Goal: Use online tool/utility: Utilize a website feature to perform a specific function

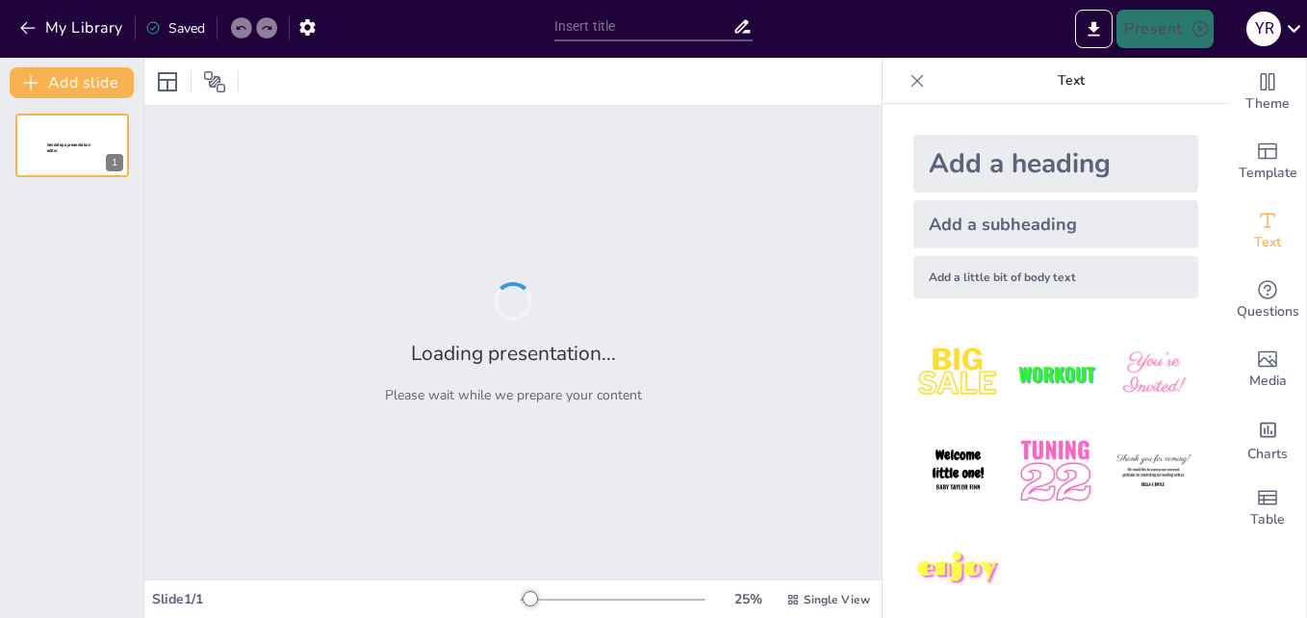
type input "Relación entre escuela y comunidad"
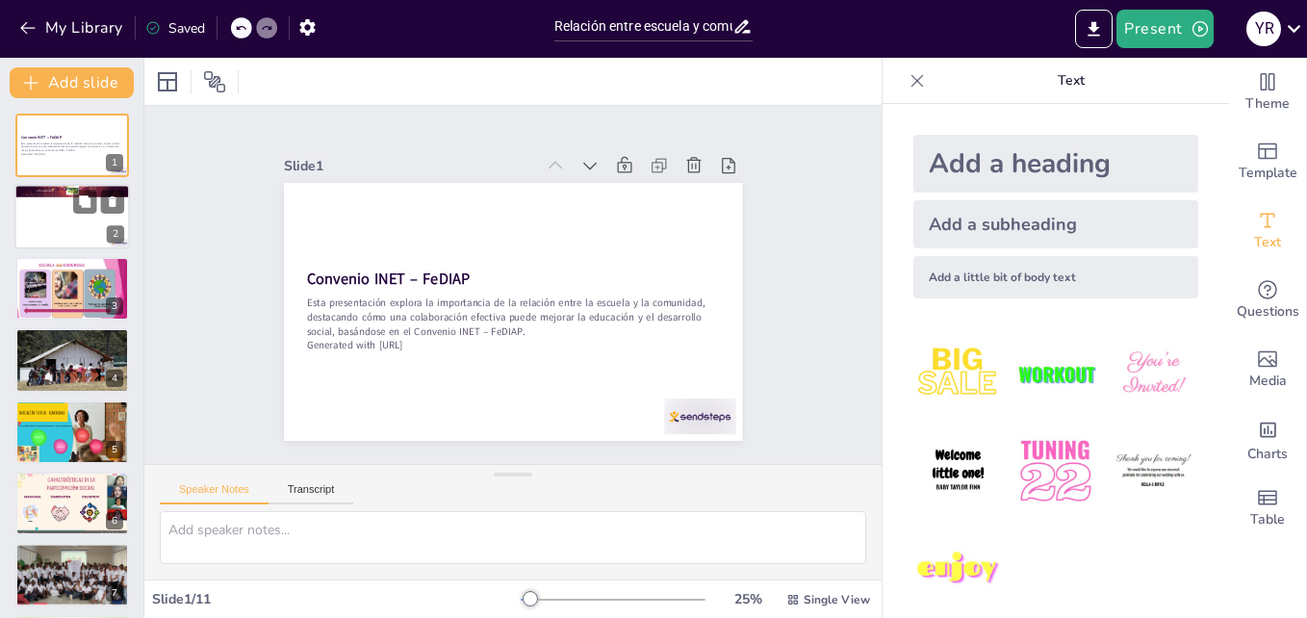
click at [74, 231] on div at bounding box center [72, 217] width 116 height 65
type textarea "La presentación de los participantes es crucial para establecer un ambiente de …"
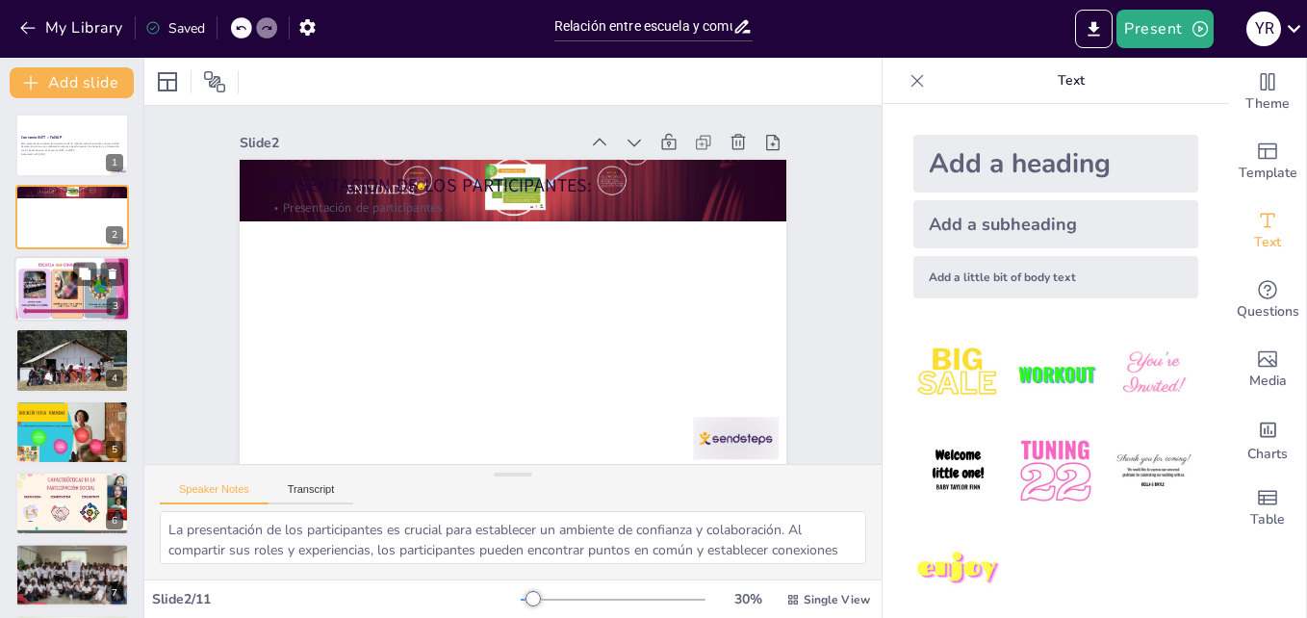
click at [76, 287] on div at bounding box center [72, 288] width 116 height 65
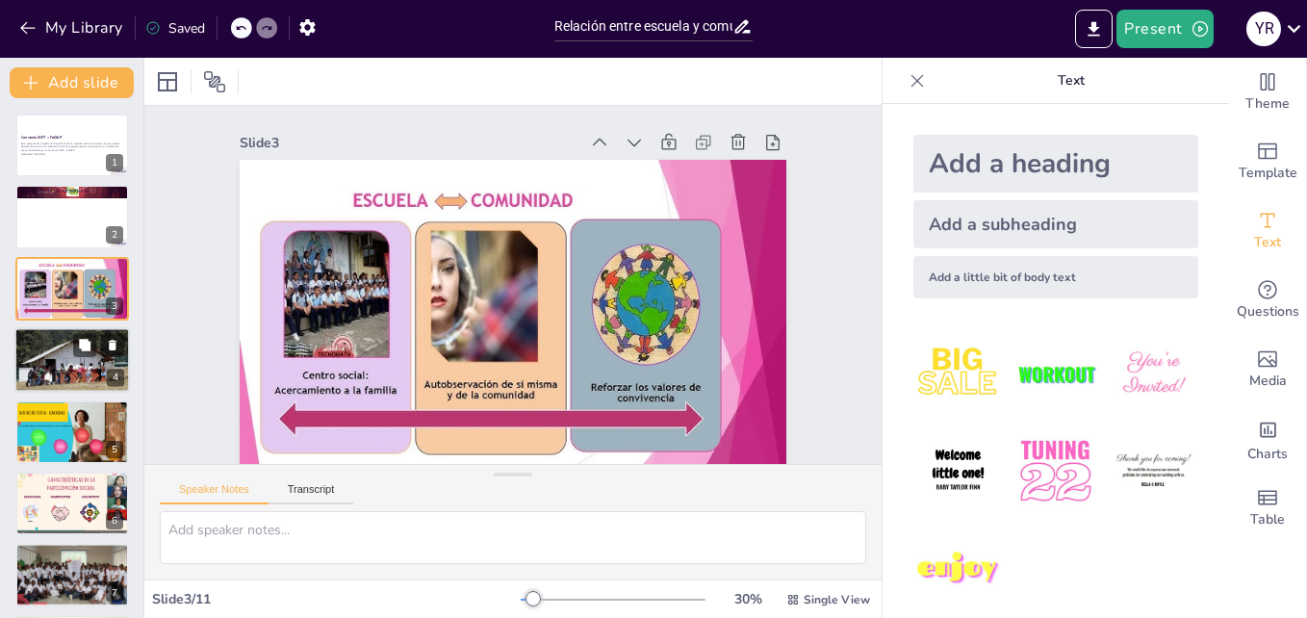
click at [66, 364] on div at bounding box center [72, 359] width 116 height 67
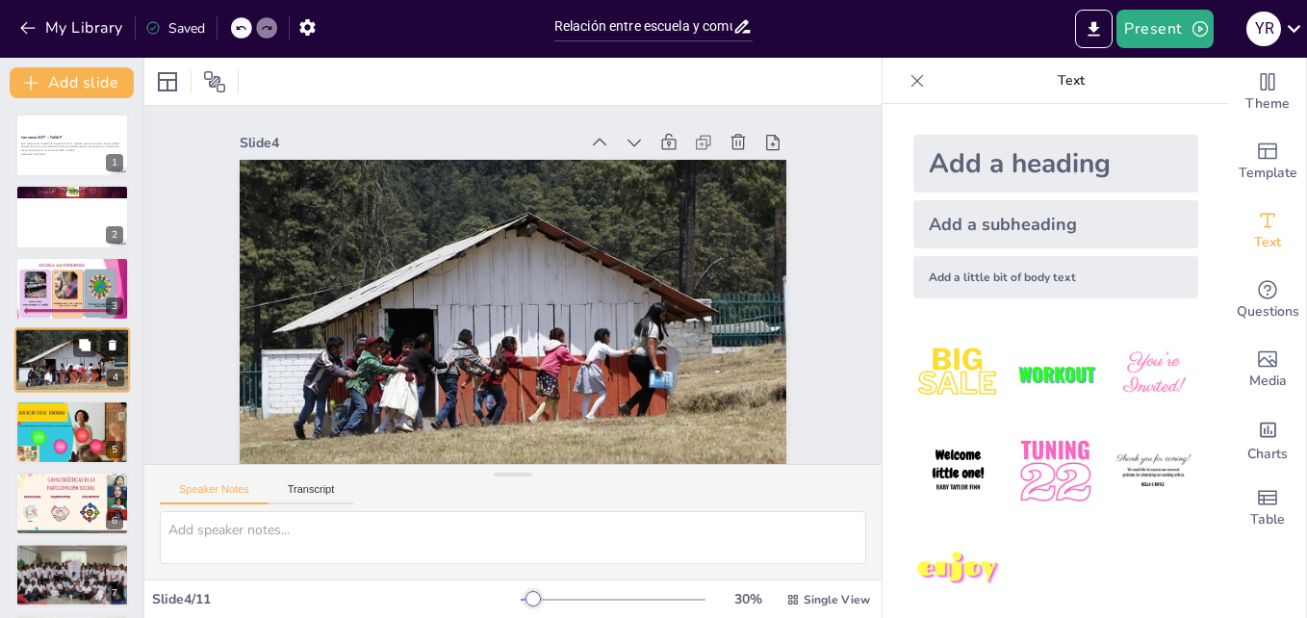
scroll to position [2, 0]
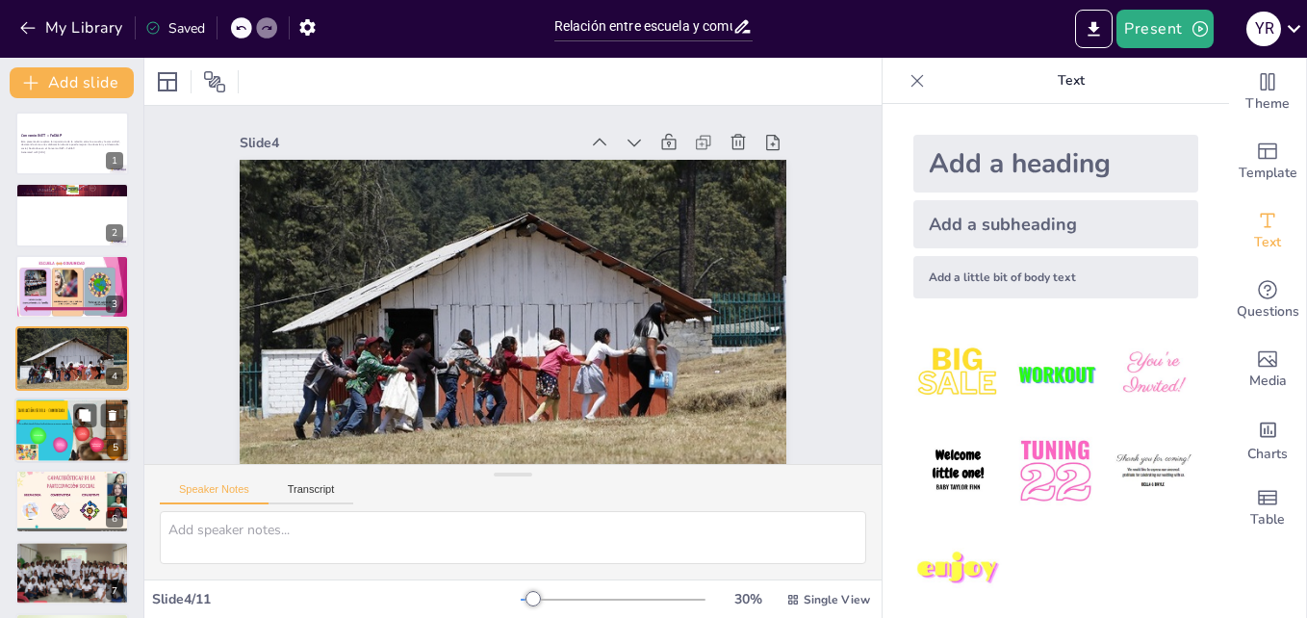
click at [66, 416] on div at bounding box center [72, 430] width 116 height 65
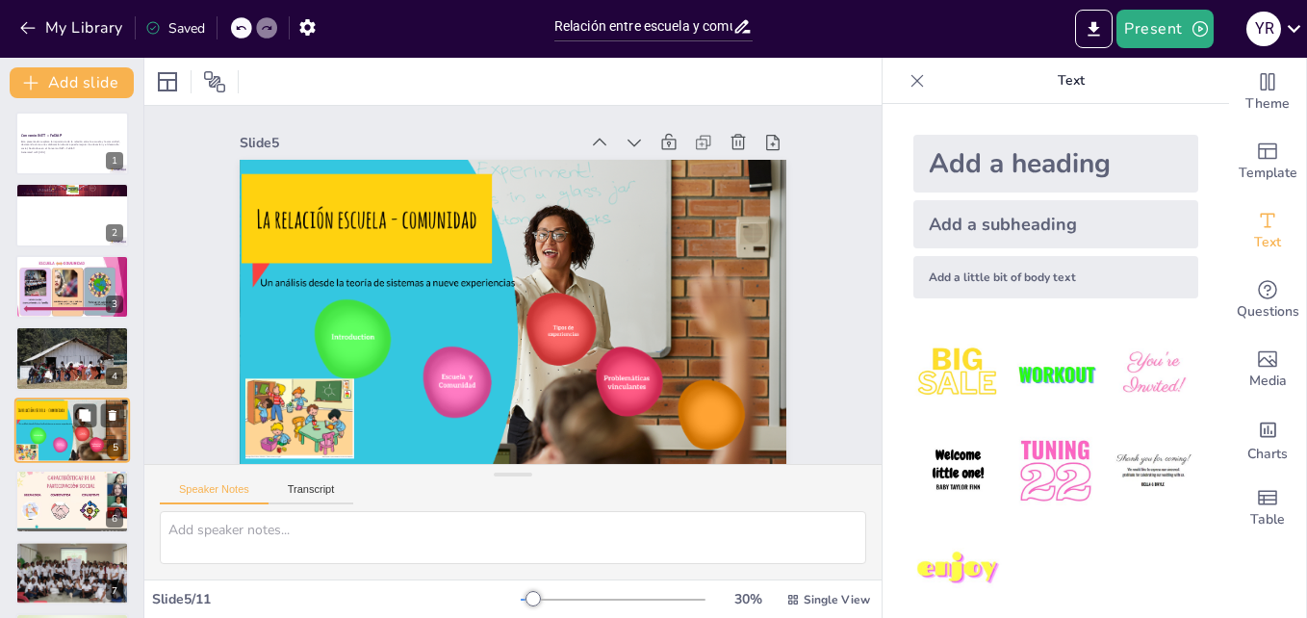
scroll to position [74, 0]
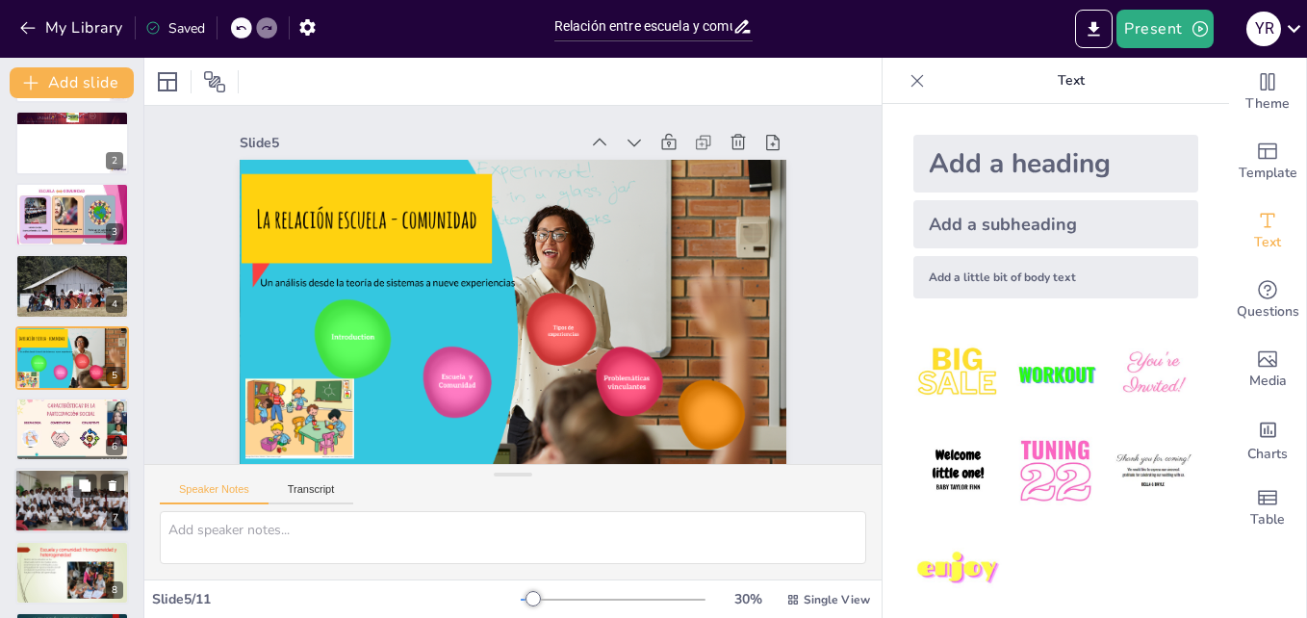
click at [50, 490] on div at bounding box center [72, 501] width 142 height 65
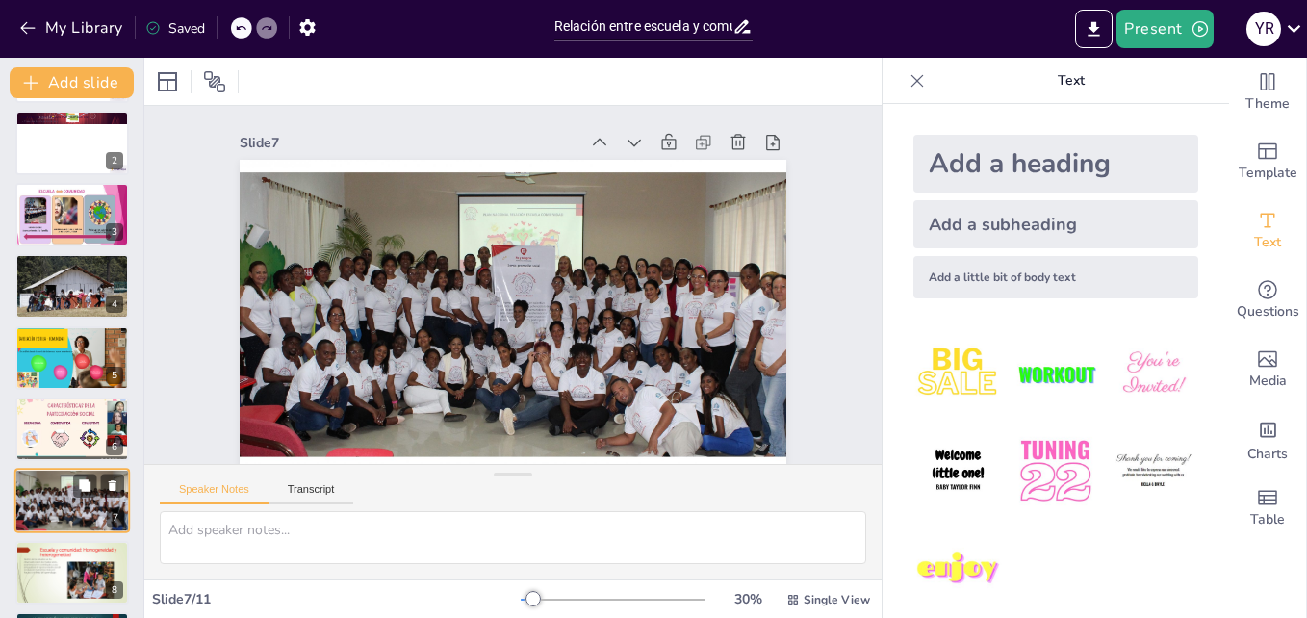
scroll to position [217, 0]
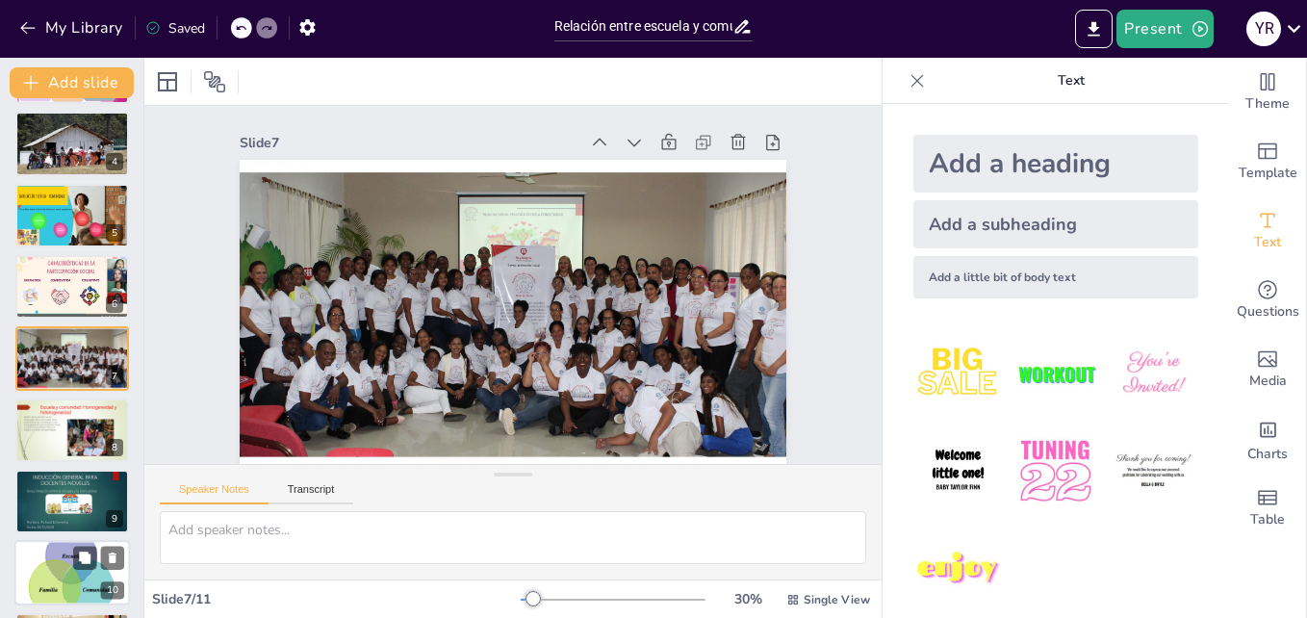
click at [52, 549] on div at bounding box center [72, 574] width 116 height 90
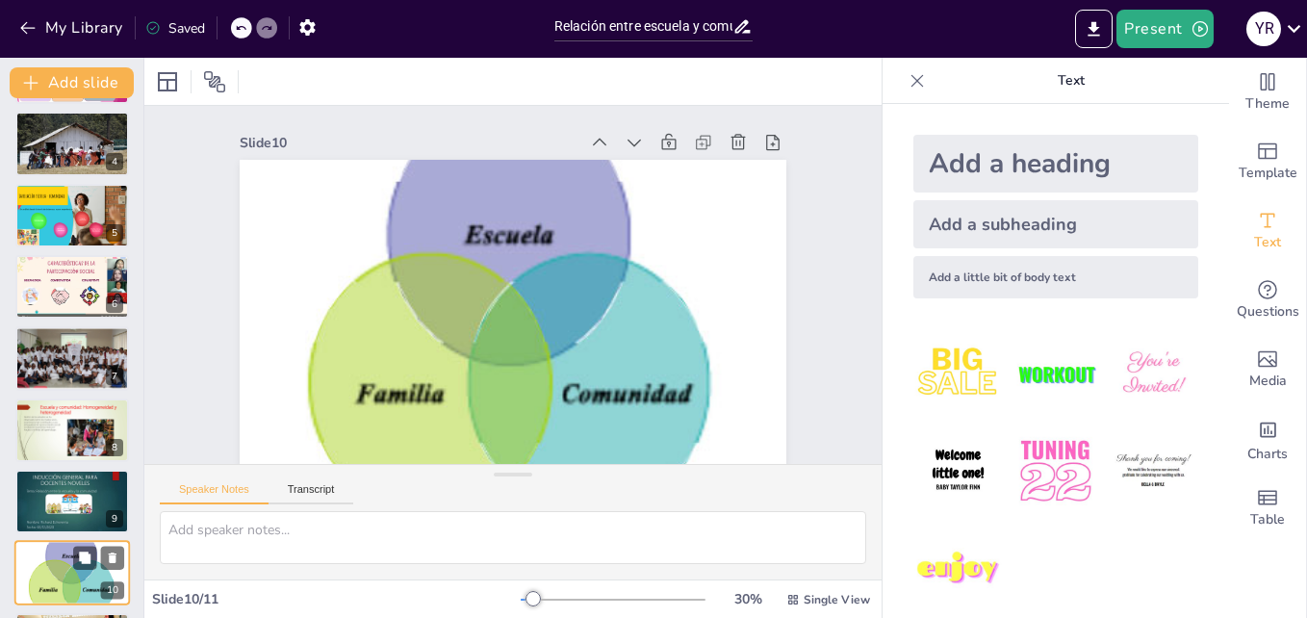
scroll to position [291, 0]
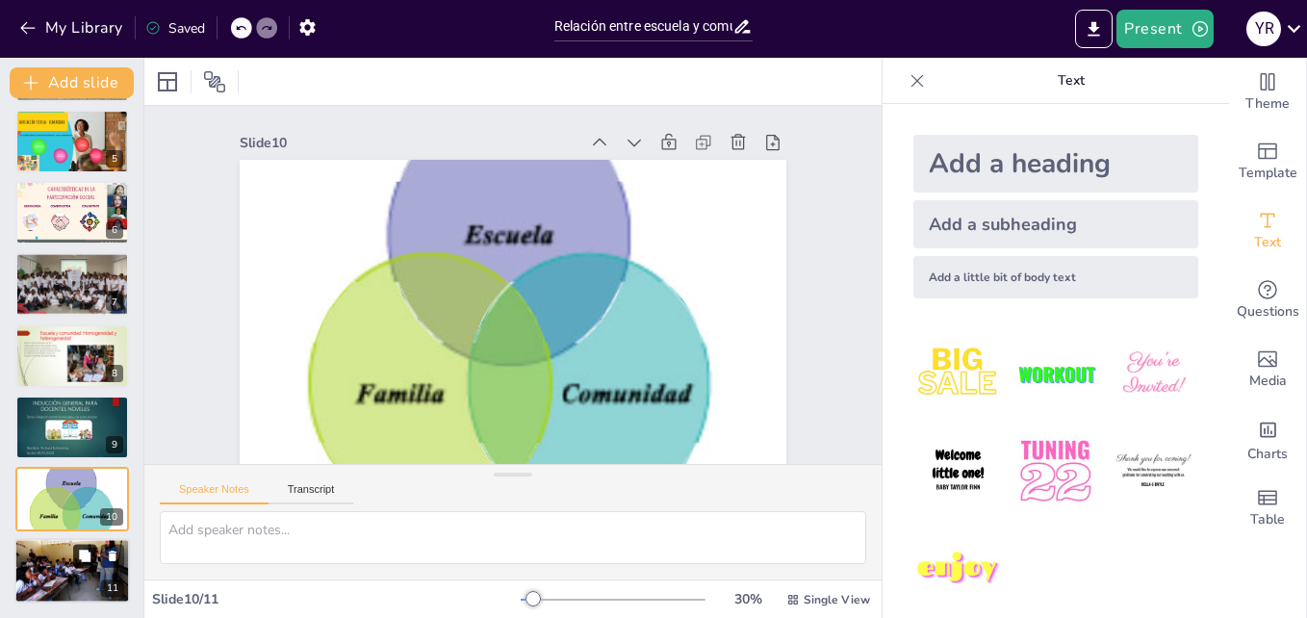
click at [77, 560] on button at bounding box center [84, 555] width 23 height 23
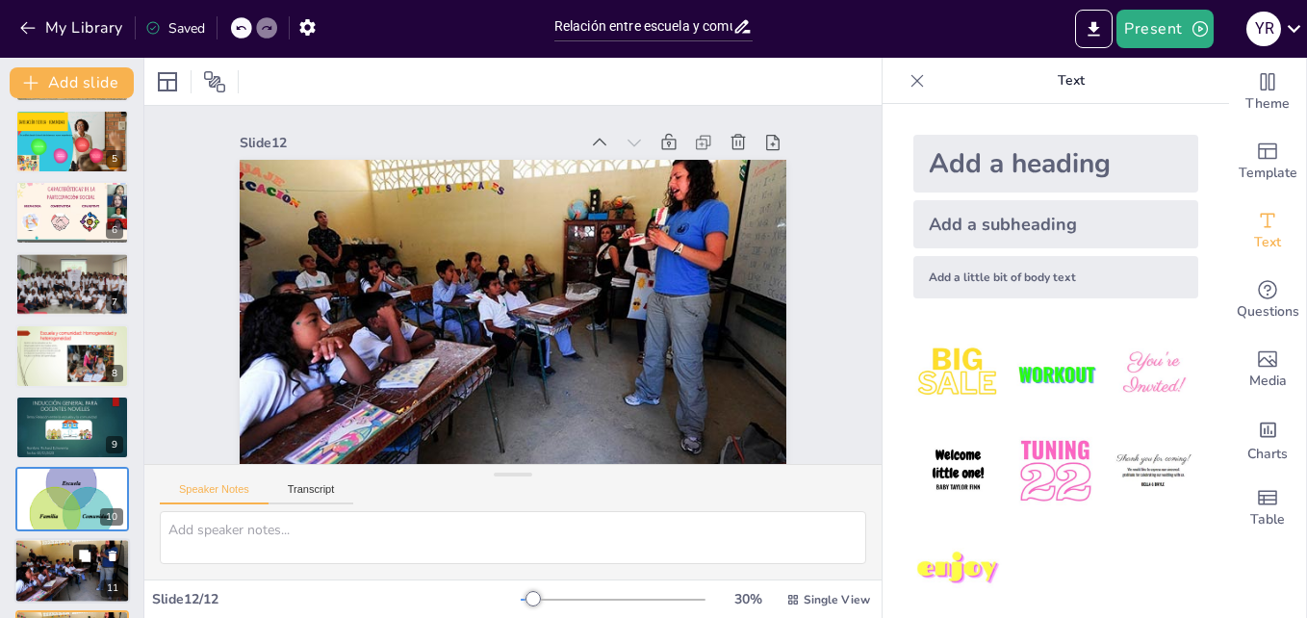
scroll to position [18, 0]
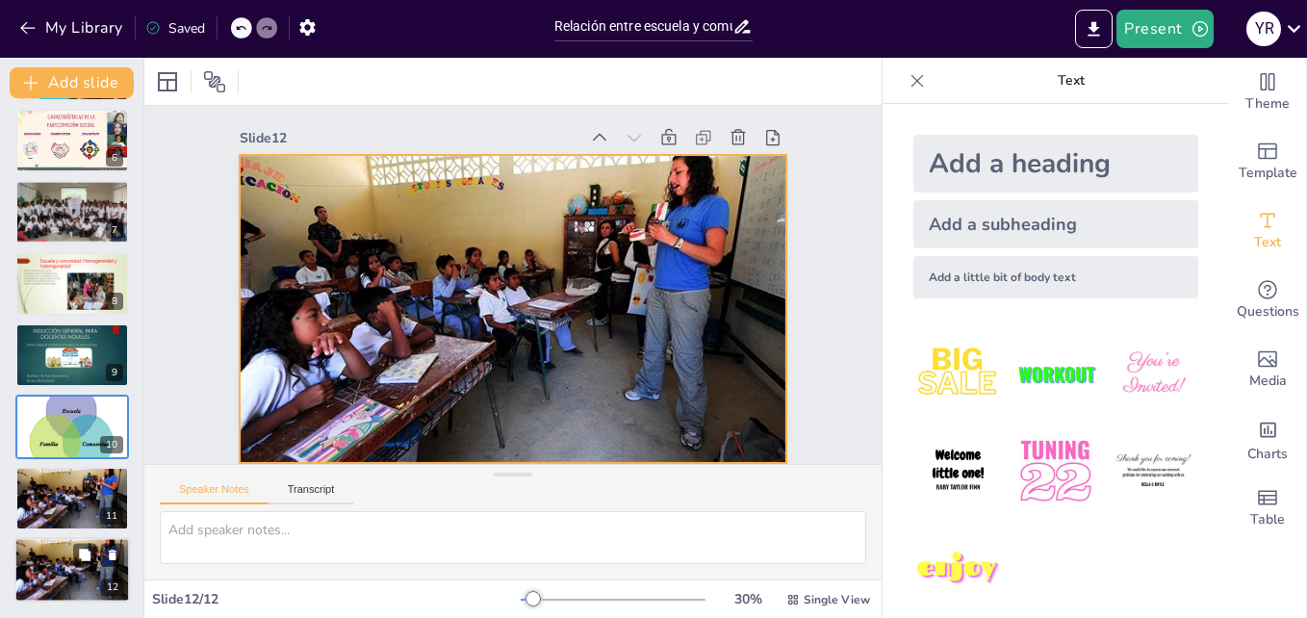
click at [43, 566] on div at bounding box center [72, 569] width 116 height 77
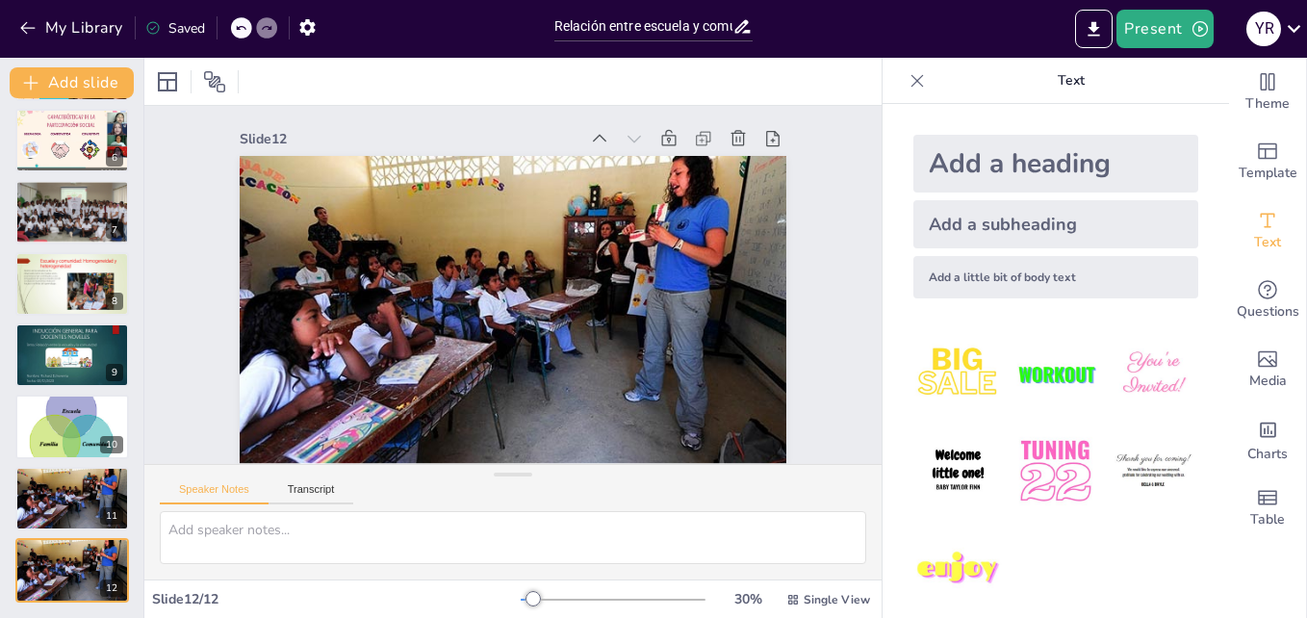
scroll to position [0, 0]
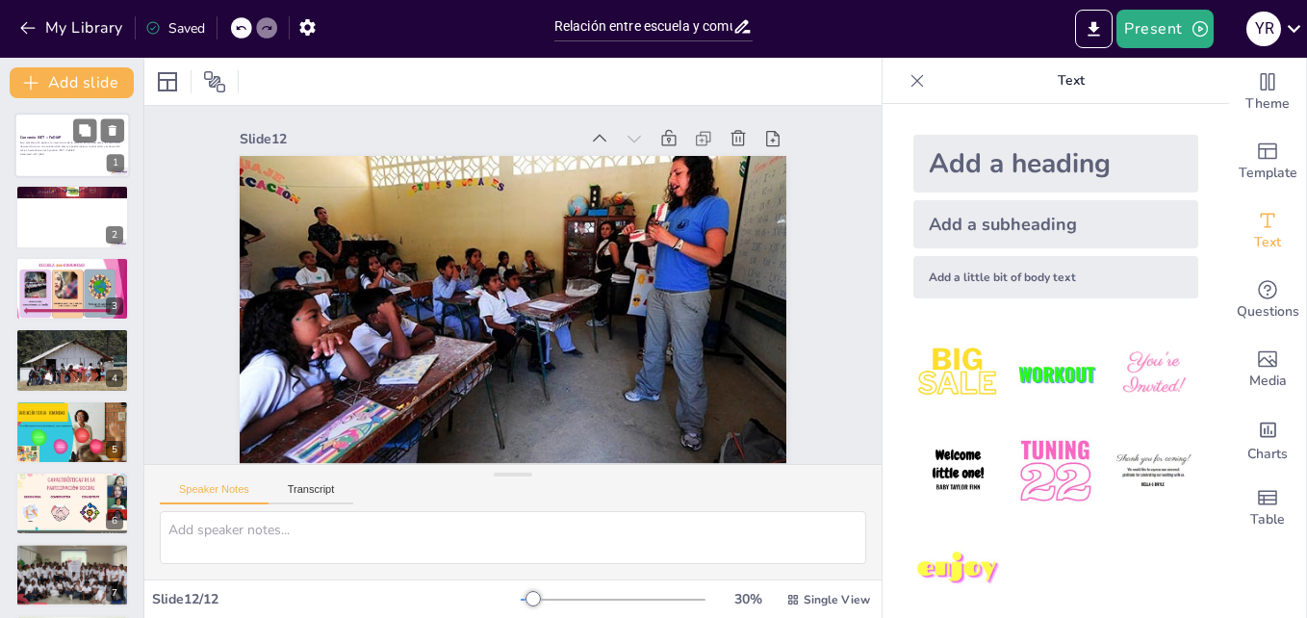
click at [76, 142] on p "Esta presentación explora la importancia de la relación entre la escuela y la c…" at bounding box center [72, 147] width 104 height 11
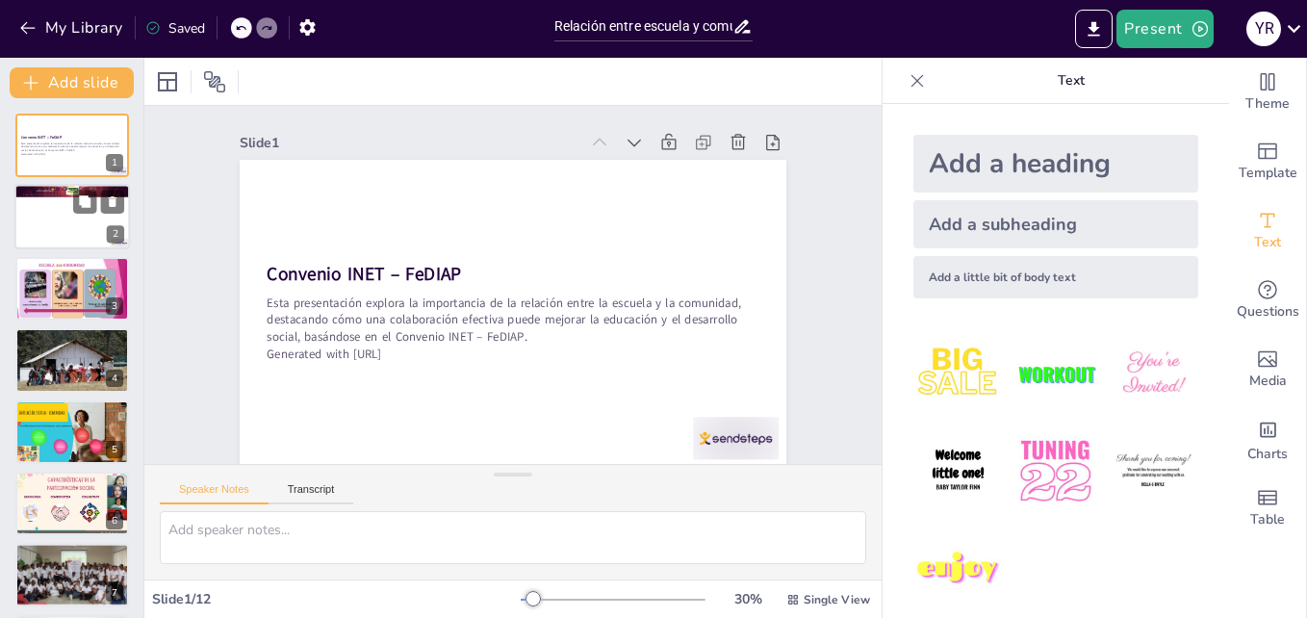
click at [71, 220] on div at bounding box center [72, 217] width 116 height 65
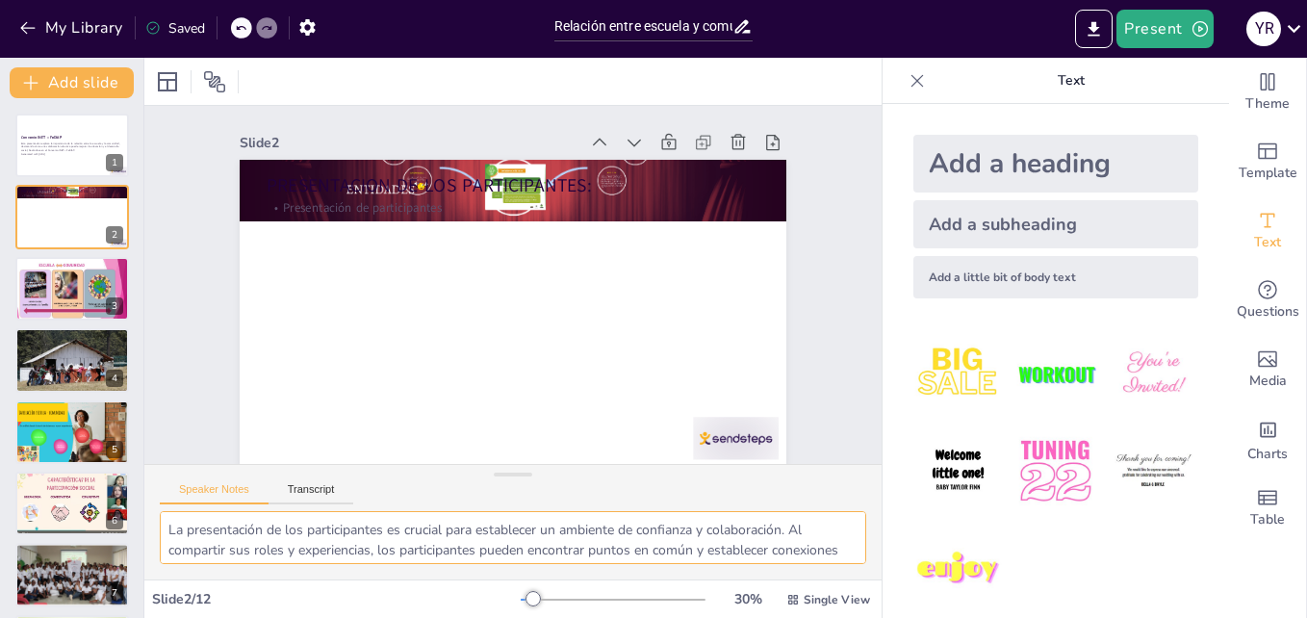
click at [175, 527] on textarea "La presentación de los participantes es crucial para establecer un ambiente de …" at bounding box center [513, 537] width 707 height 53
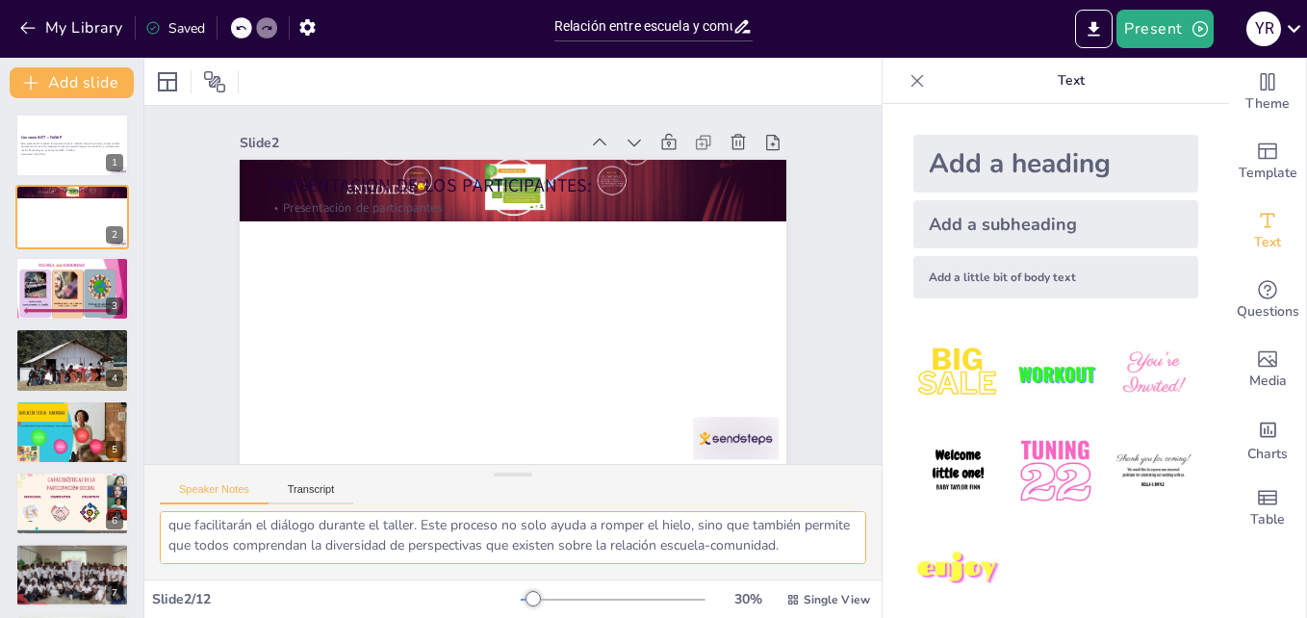
drag, startPoint x: 165, startPoint y: 529, endPoint x: 512, endPoint y: 557, distance: 348.7
click at [512, 557] on textarea "La presentación de los participantes es crucial para establecer un ambiente de …" at bounding box center [513, 537] width 707 height 53
paste textarea "Relación entre escuela y comunidad"
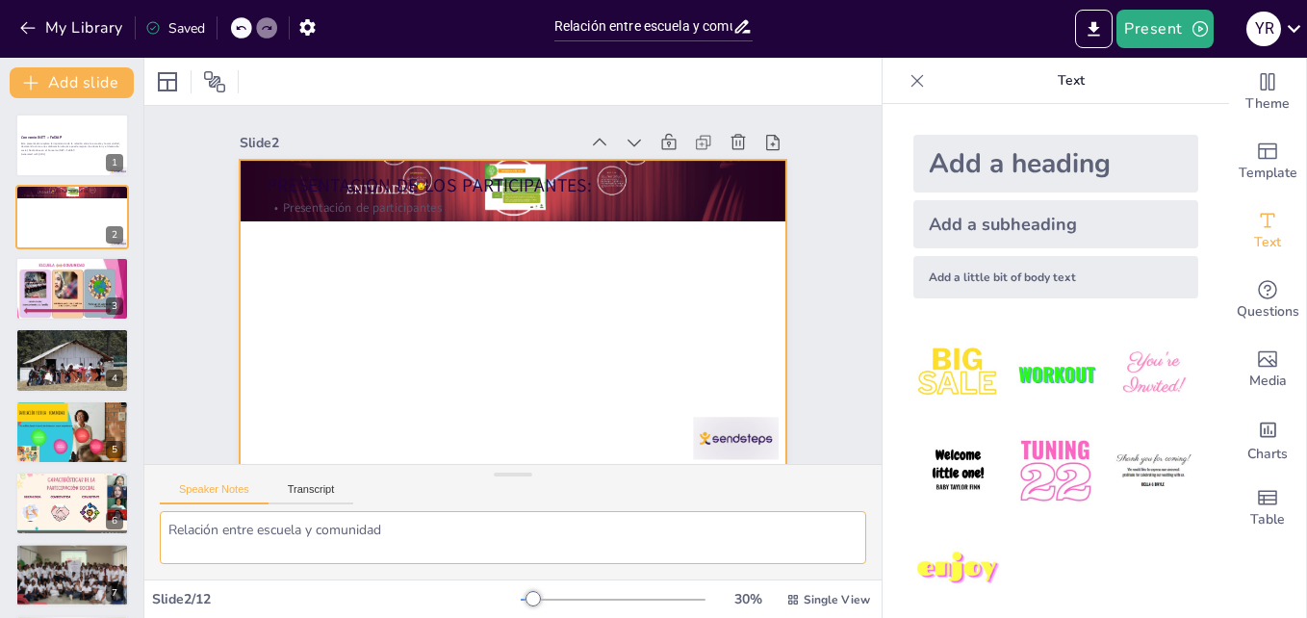
scroll to position [0, 0]
type textarea "Relación entre escuela y comunidad"
click at [393, 323] on div at bounding box center [513, 314] width 547 height 308
click at [345, 271] on div at bounding box center [513, 314] width 547 height 308
click at [450, 281] on div at bounding box center [513, 314] width 547 height 308
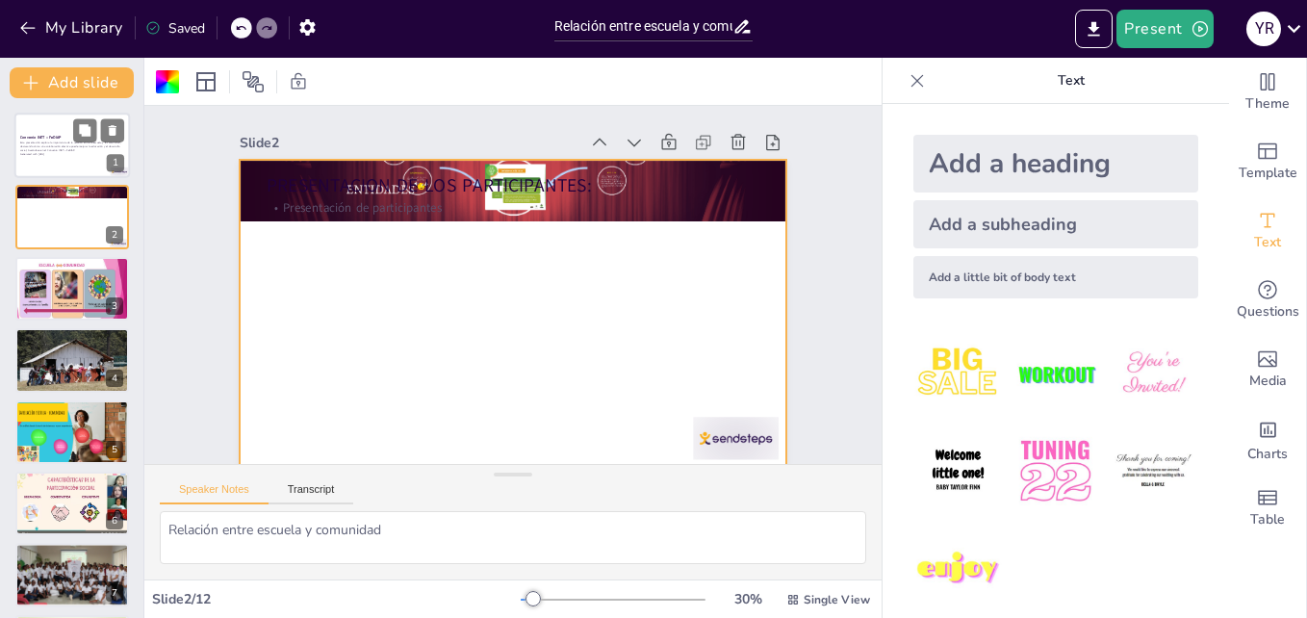
click at [68, 158] on div at bounding box center [72, 145] width 116 height 65
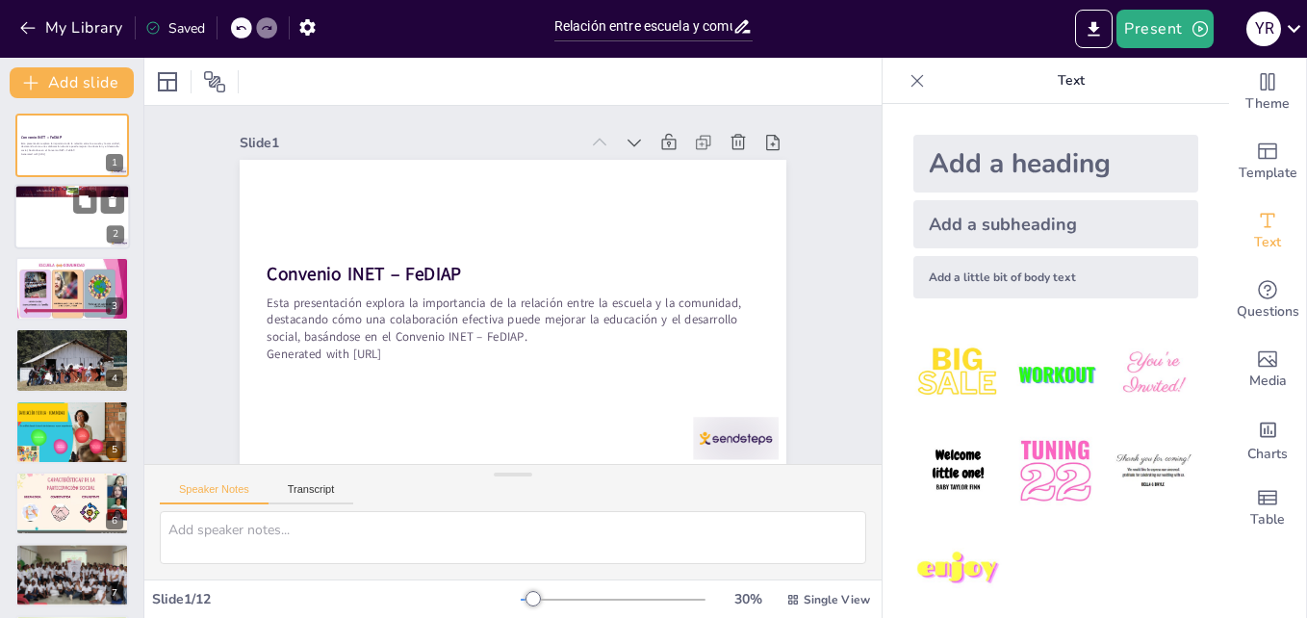
click at [57, 223] on div at bounding box center [72, 217] width 116 height 65
type textarea "Relación entre escuela y comunidad"
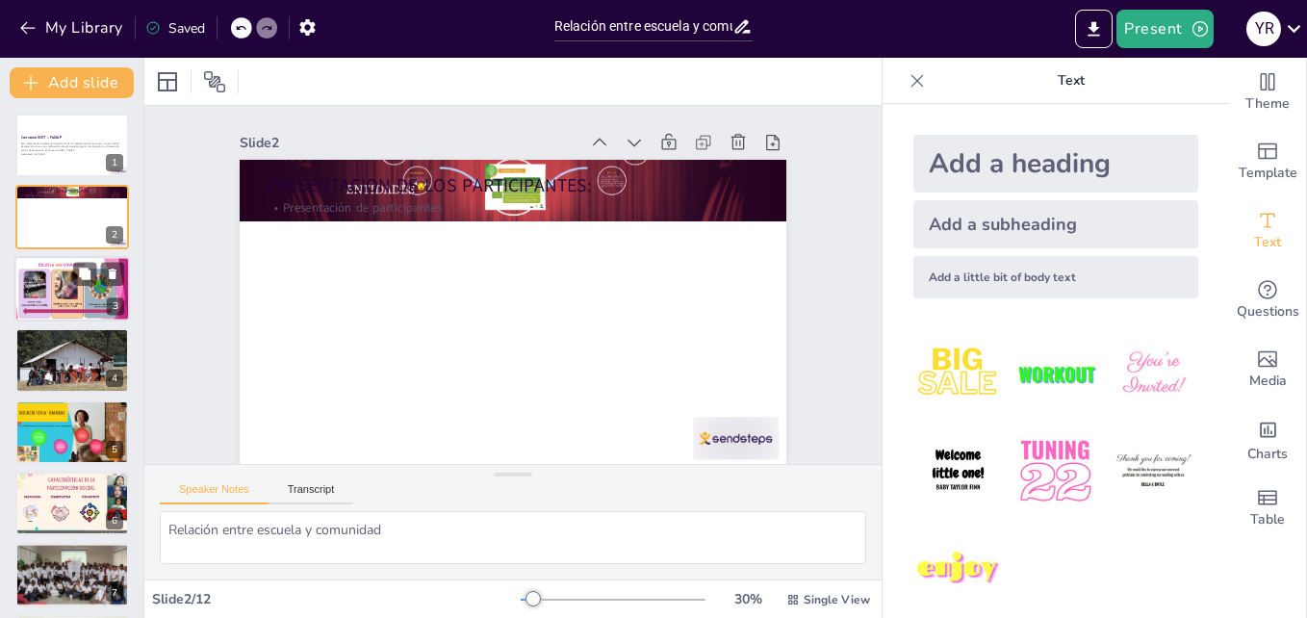
click at [63, 288] on div at bounding box center [72, 288] width 116 height 65
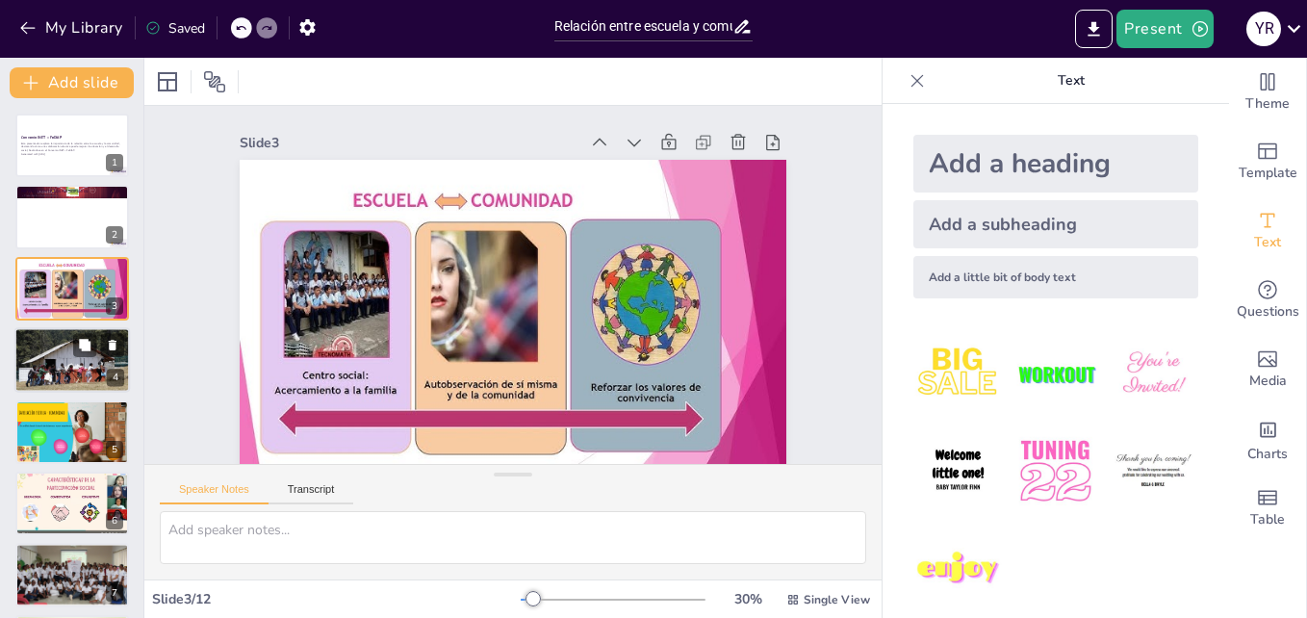
click at [69, 349] on div at bounding box center [72, 359] width 116 height 67
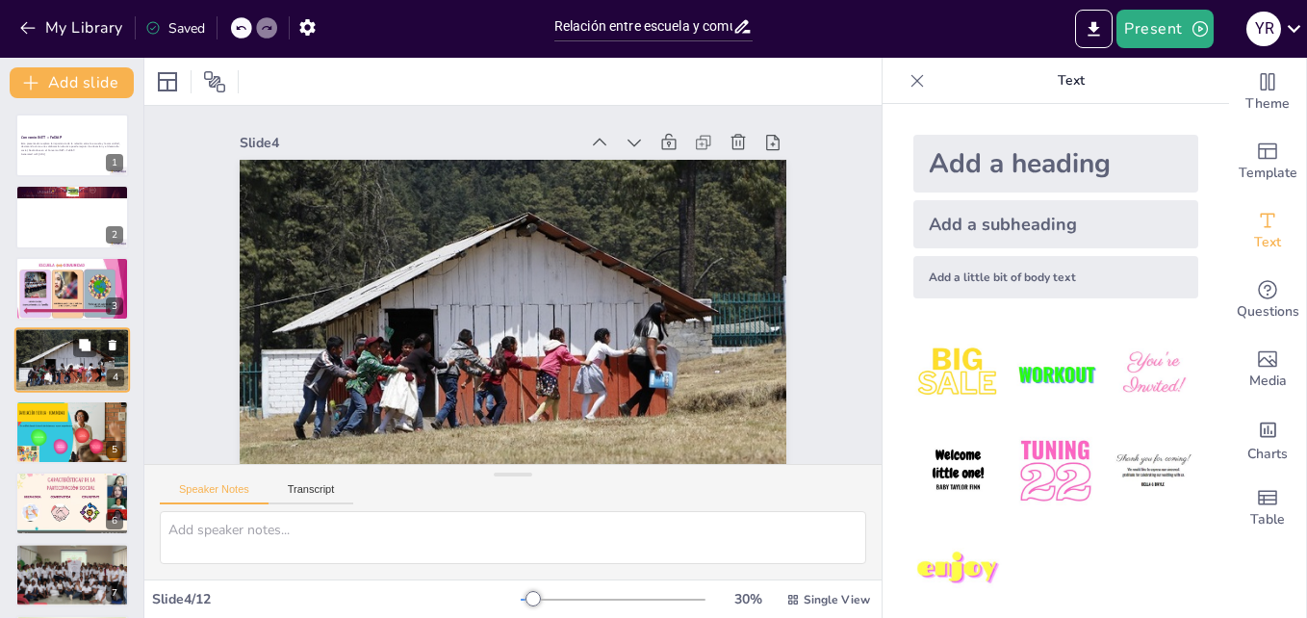
scroll to position [2, 0]
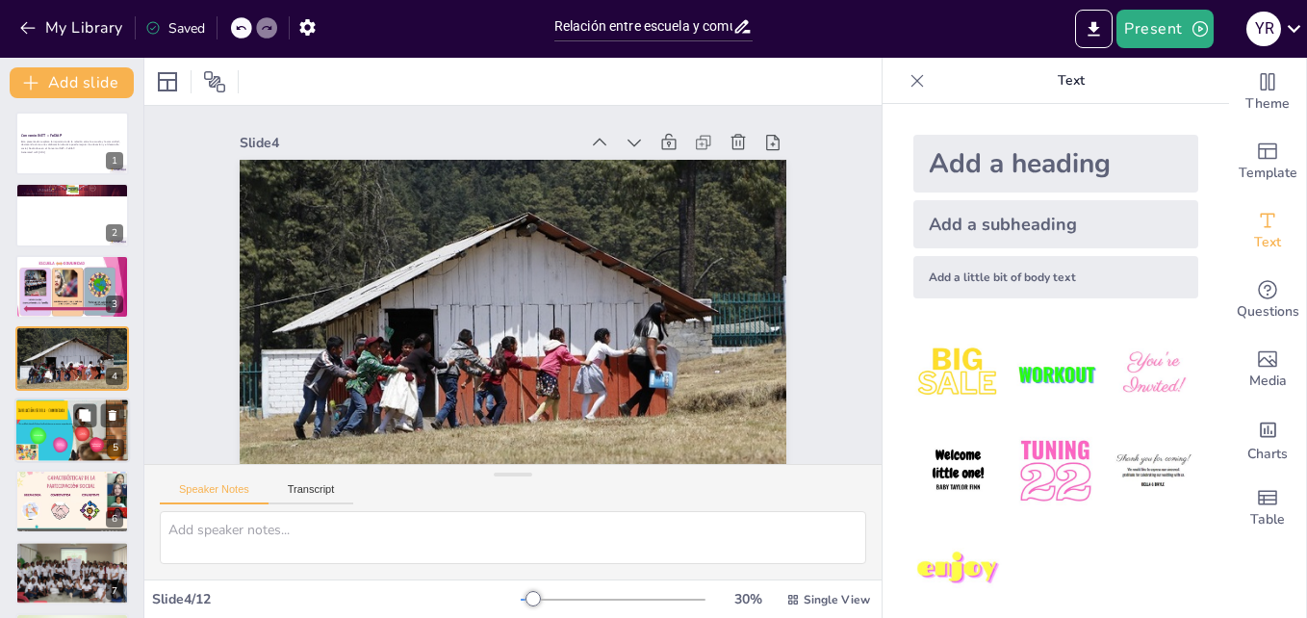
click at [70, 433] on div at bounding box center [72, 430] width 116 height 65
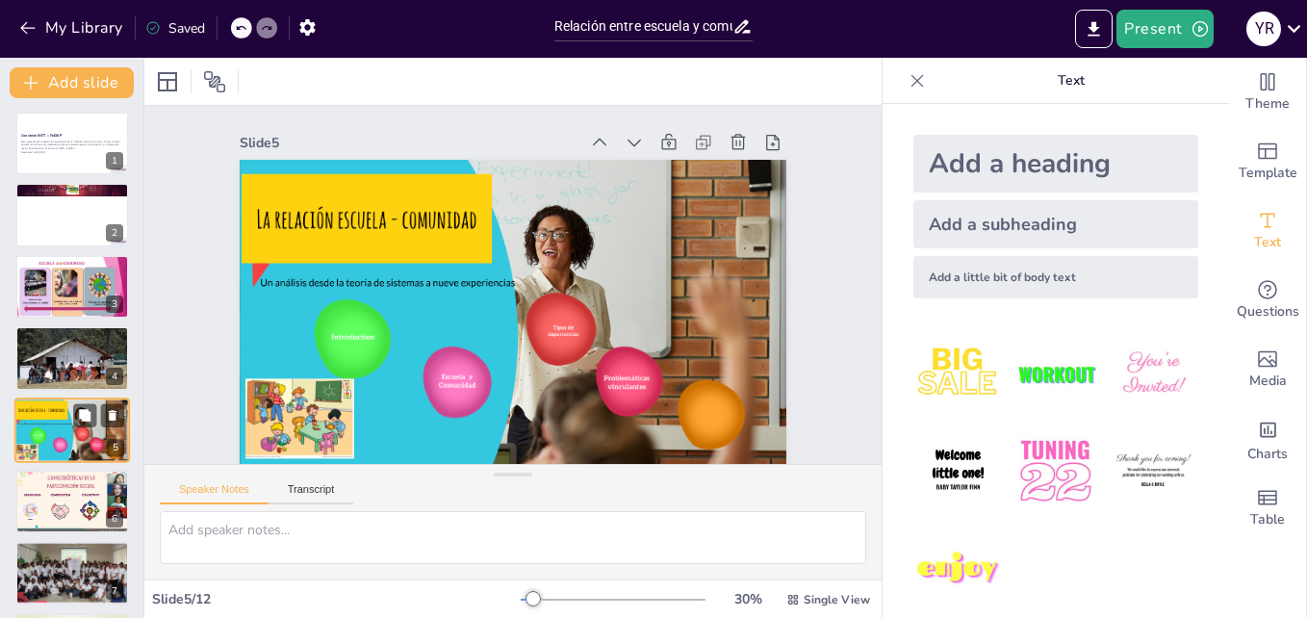
scroll to position [74, 0]
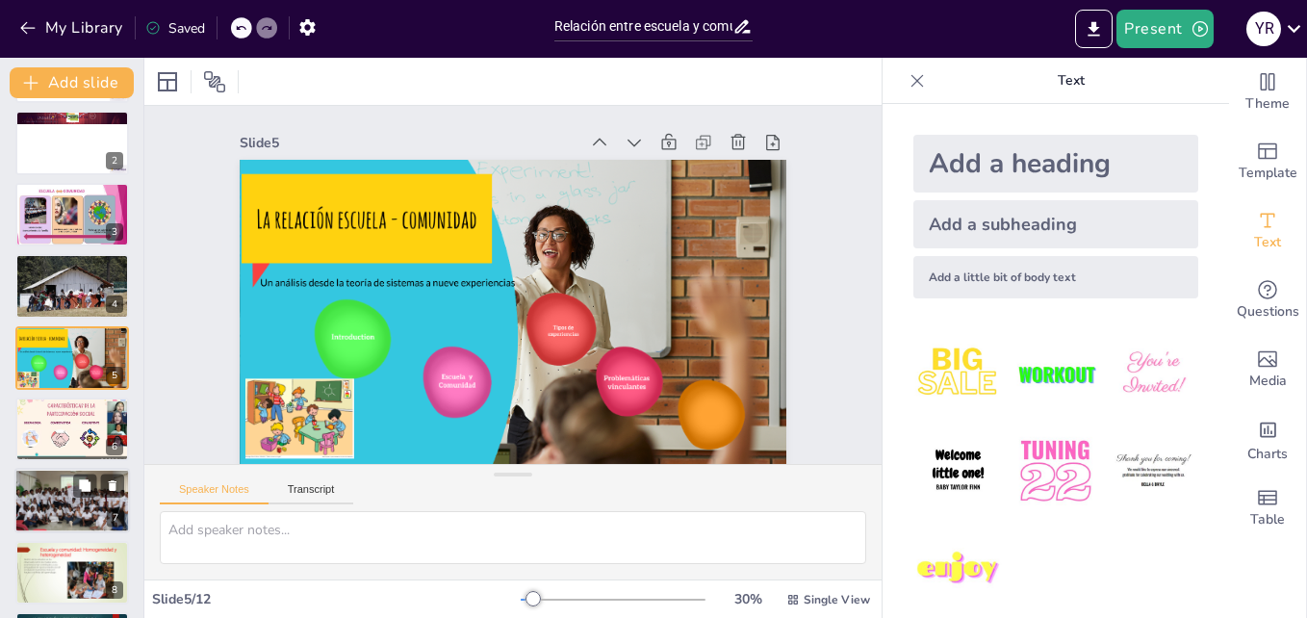
click at [70, 507] on div at bounding box center [72, 501] width 142 height 65
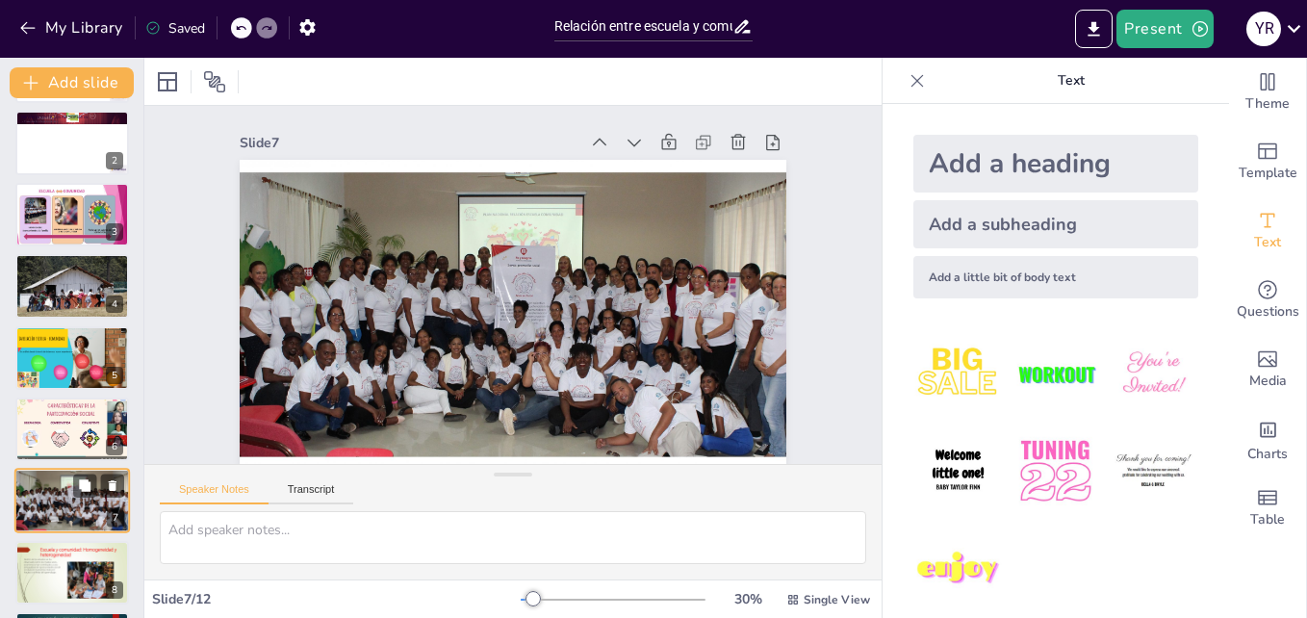
scroll to position [217, 0]
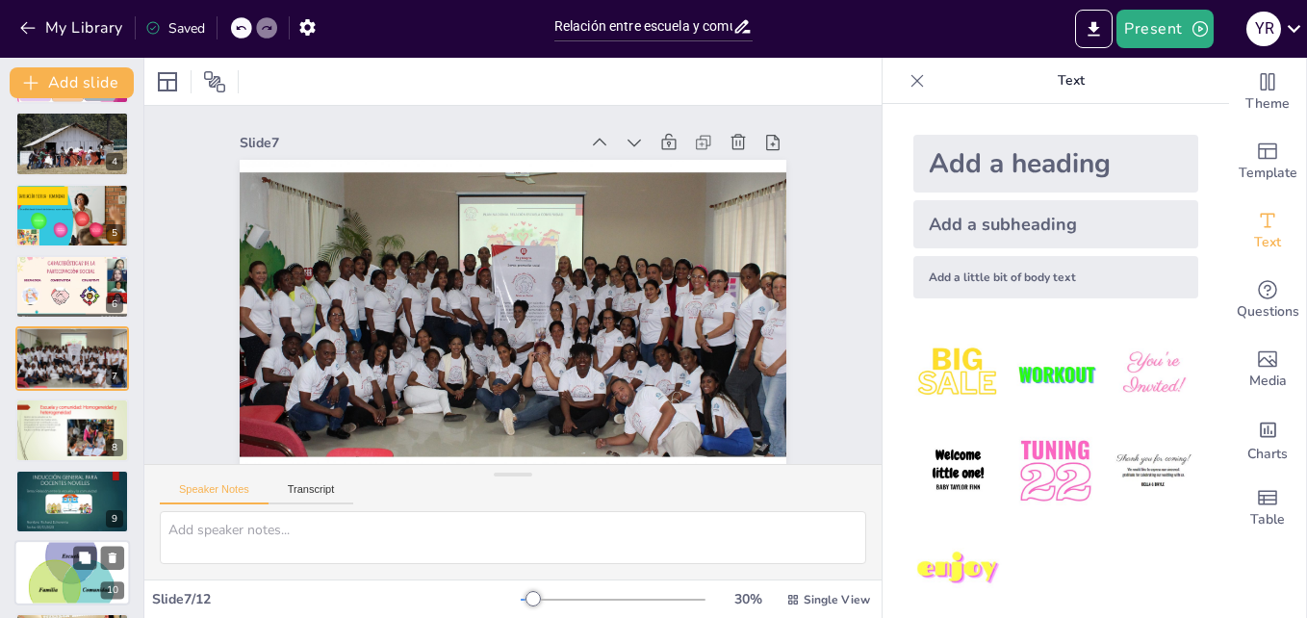
click at [74, 573] on div at bounding box center [72, 574] width 116 height 90
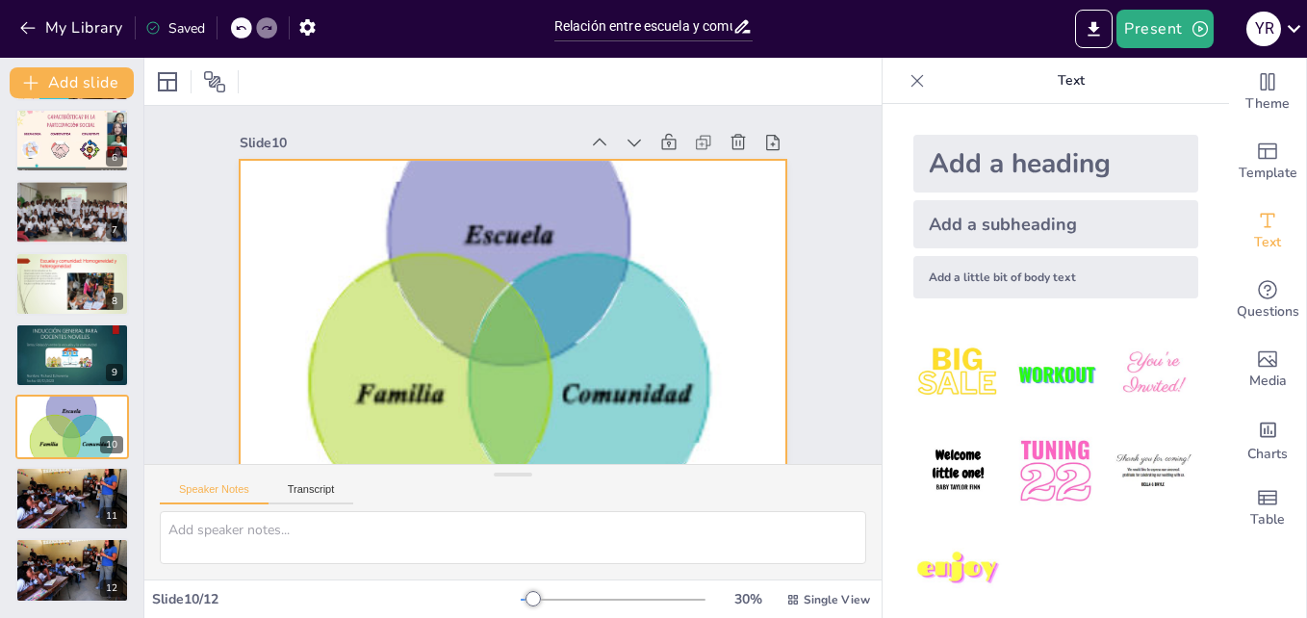
click at [623, 310] on div at bounding box center [513, 314] width 547 height 426
click at [507, 248] on div at bounding box center [513, 314] width 547 height 426
click at [526, 318] on div at bounding box center [513, 314] width 547 height 426
click at [438, 233] on div at bounding box center [513, 314] width 547 height 426
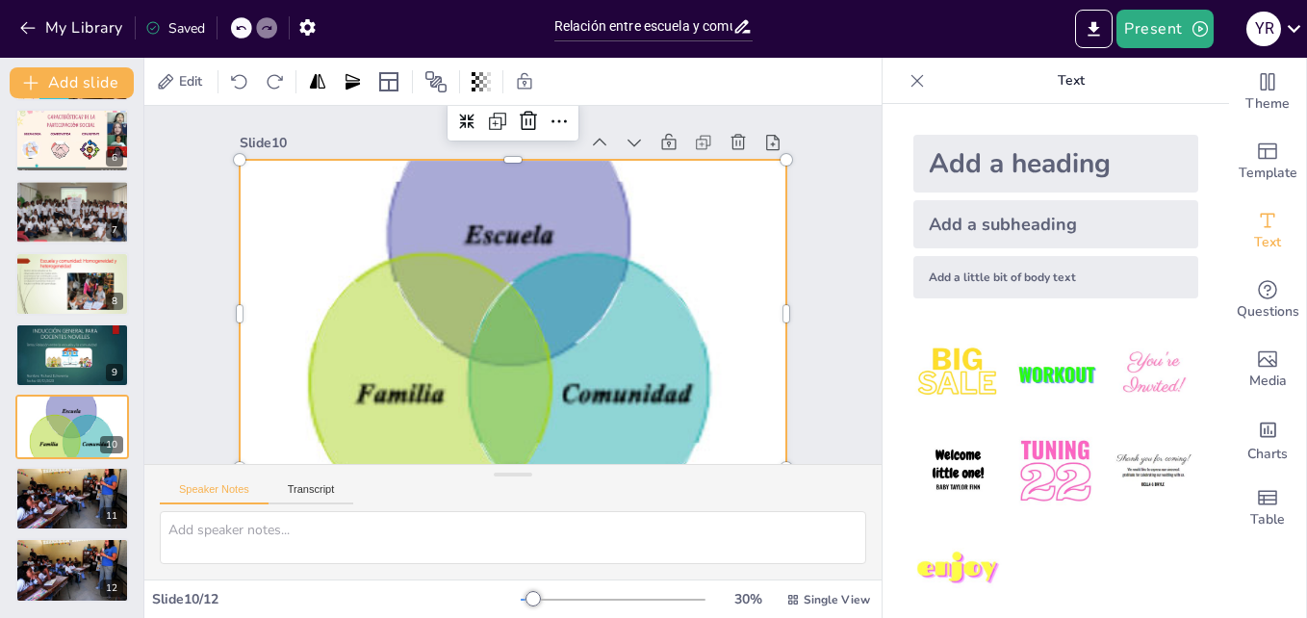
click at [522, 238] on div at bounding box center [513, 314] width 547 height 426
click at [556, 424] on div at bounding box center [513, 314] width 547 height 426
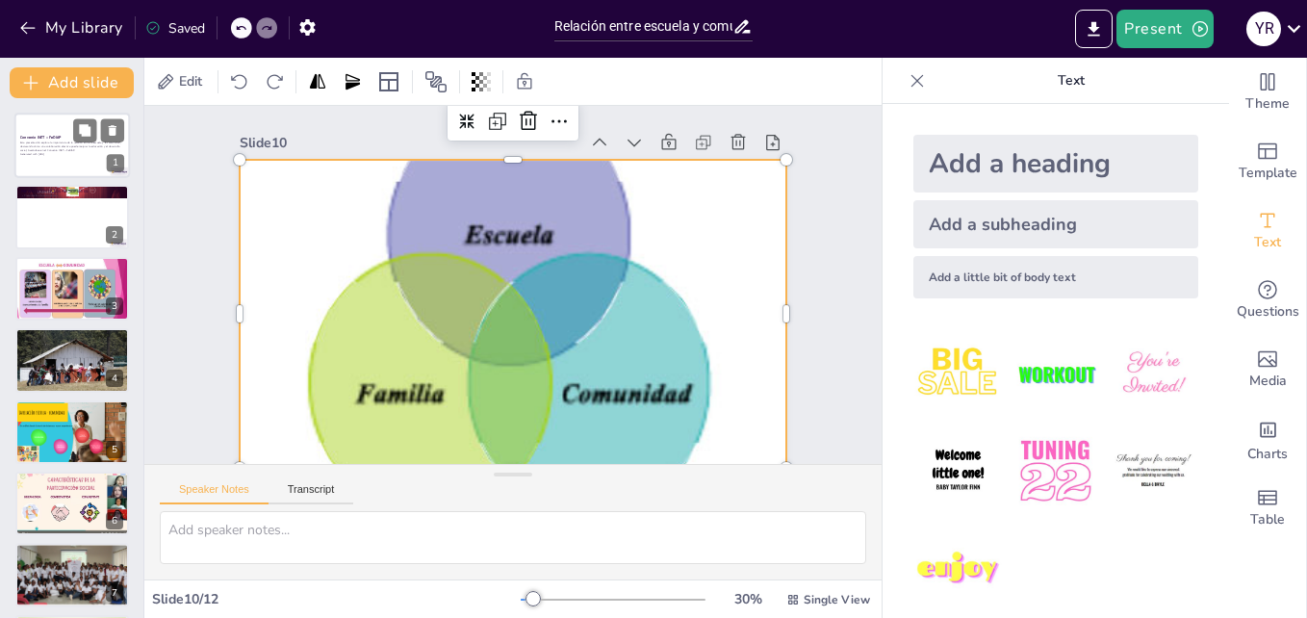
click at [52, 155] on p "Generated with [URL]" at bounding box center [72, 154] width 104 height 4
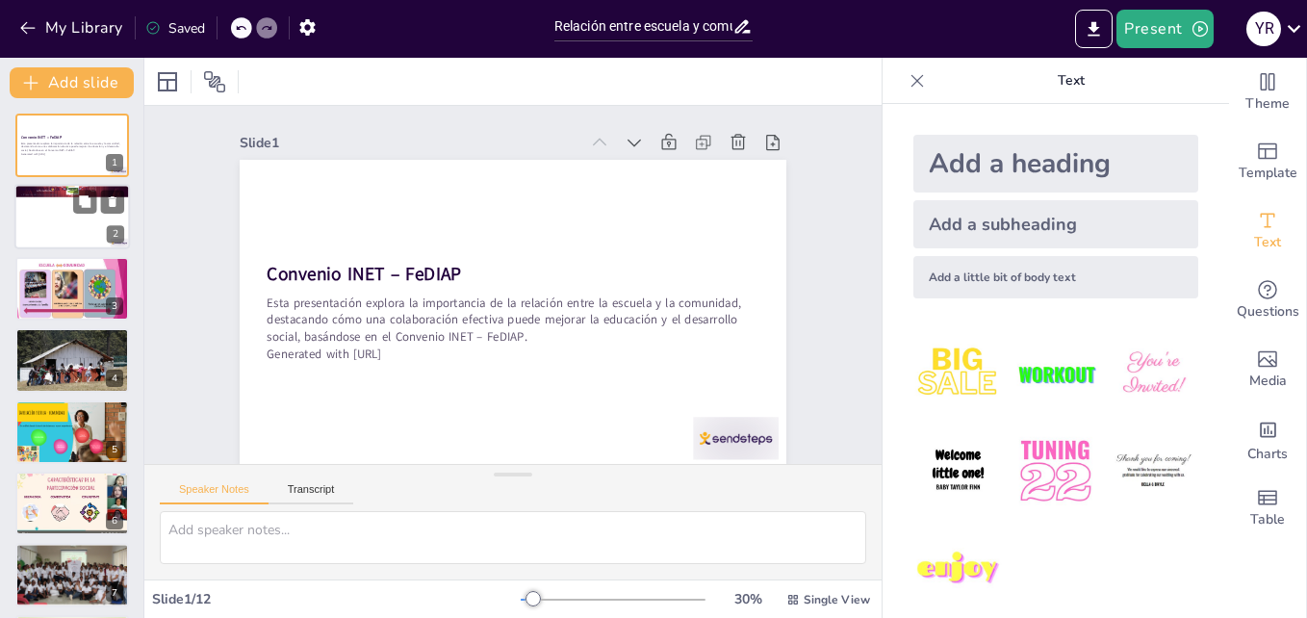
click at [56, 202] on div at bounding box center [72, 217] width 116 height 65
type textarea "Relación entre escuela y comunidad"
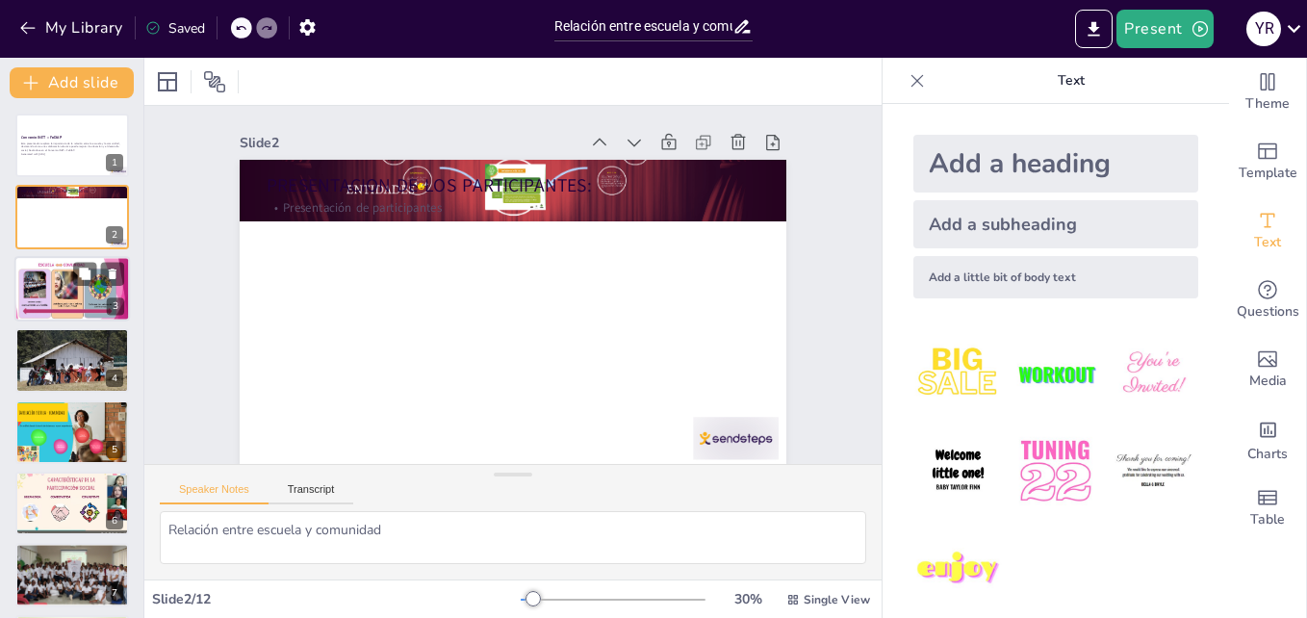
click at [75, 299] on div at bounding box center [72, 288] width 116 height 65
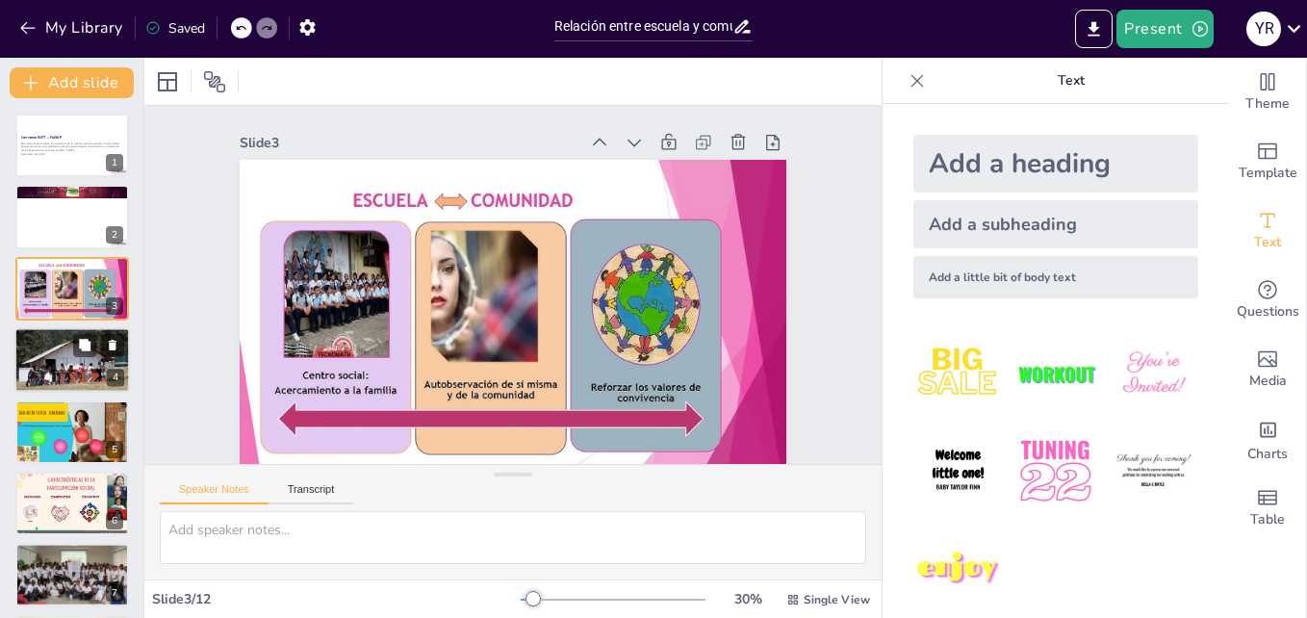
click at [68, 363] on div at bounding box center [72, 359] width 116 height 67
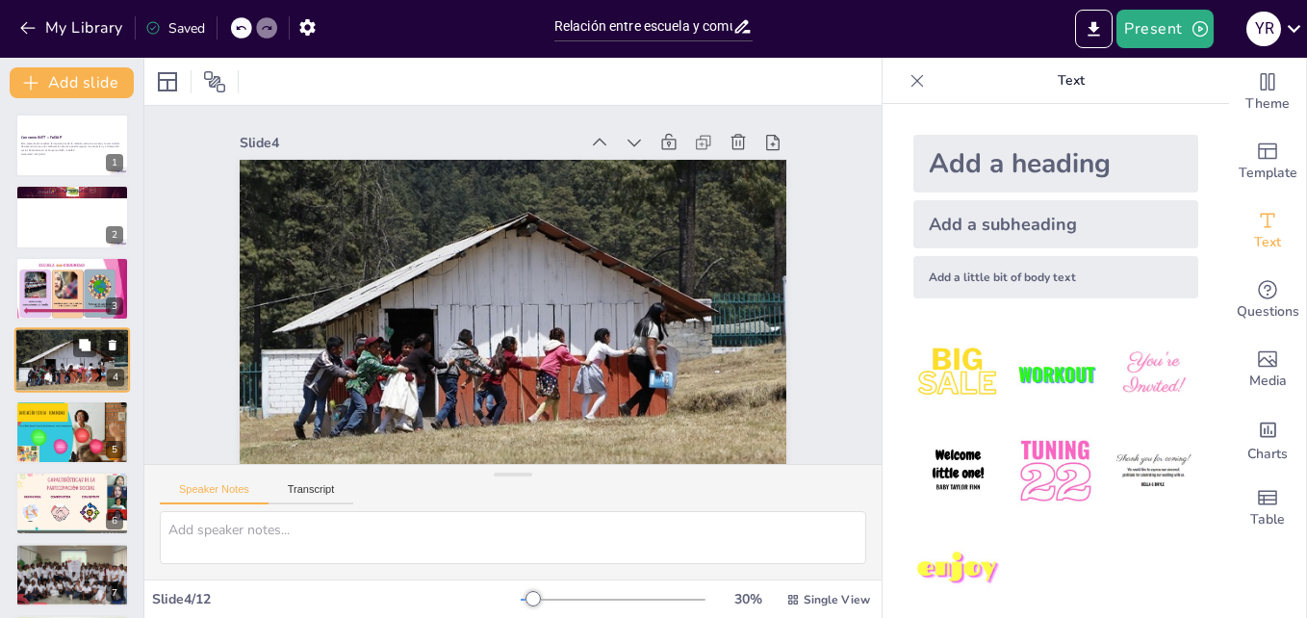
scroll to position [2, 0]
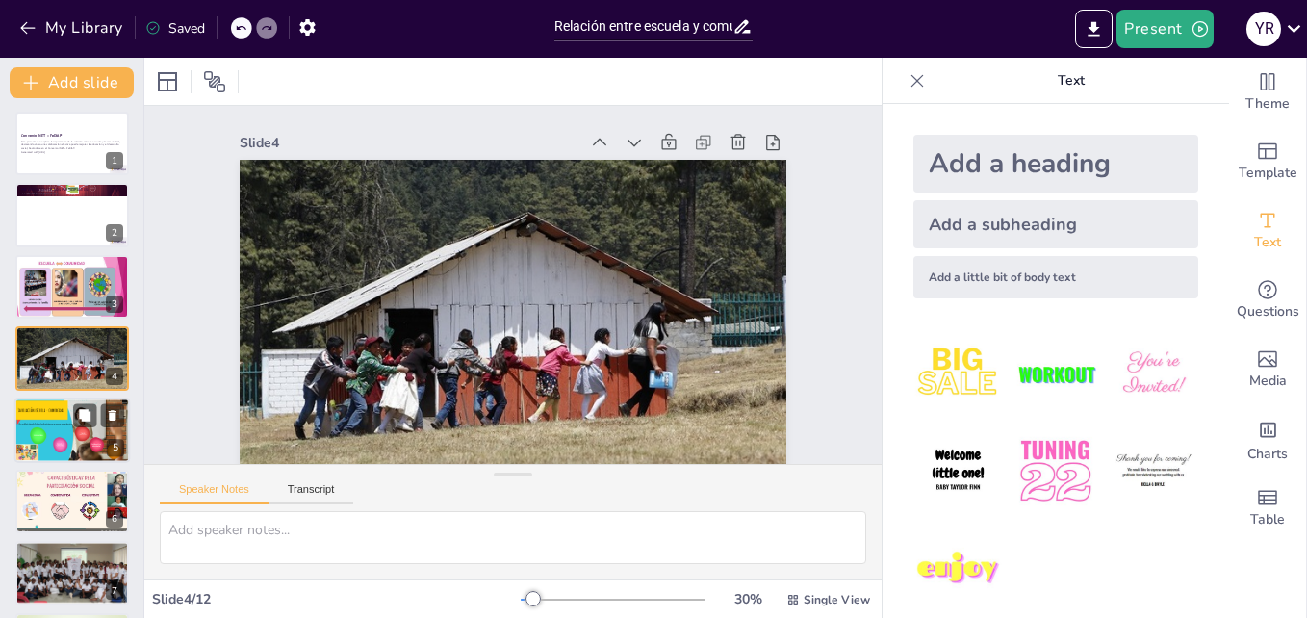
click at [67, 426] on div at bounding box center [72, 430] width 116 height 65
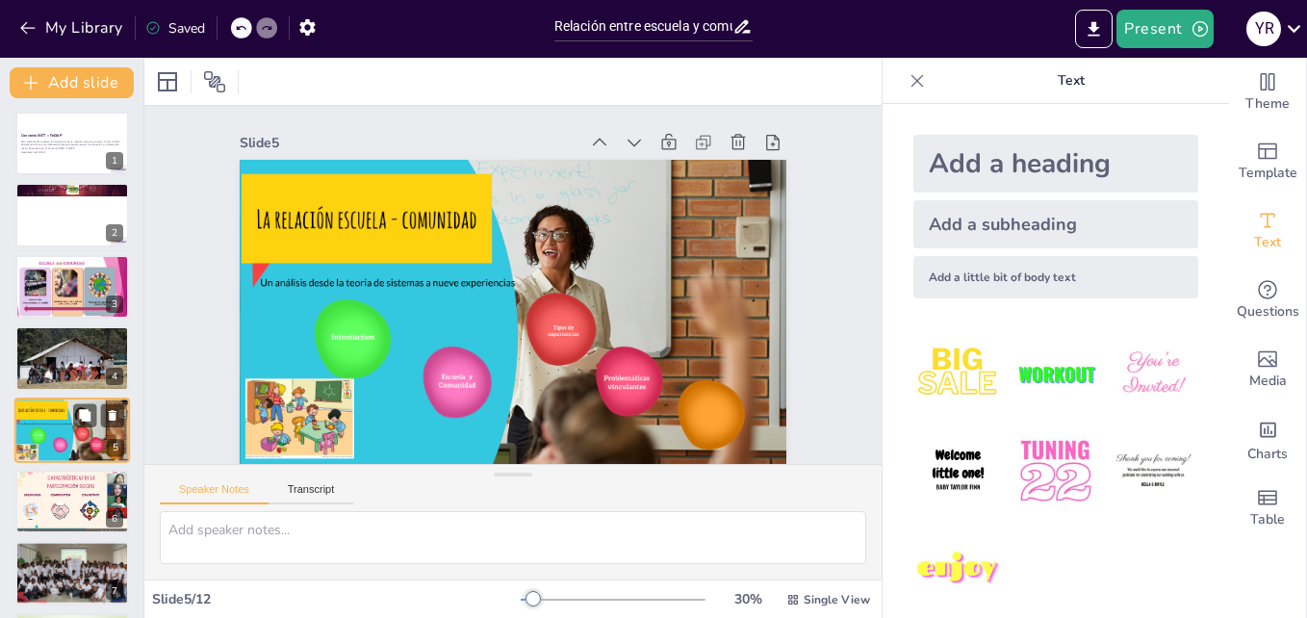
scroll to position [74, 0]
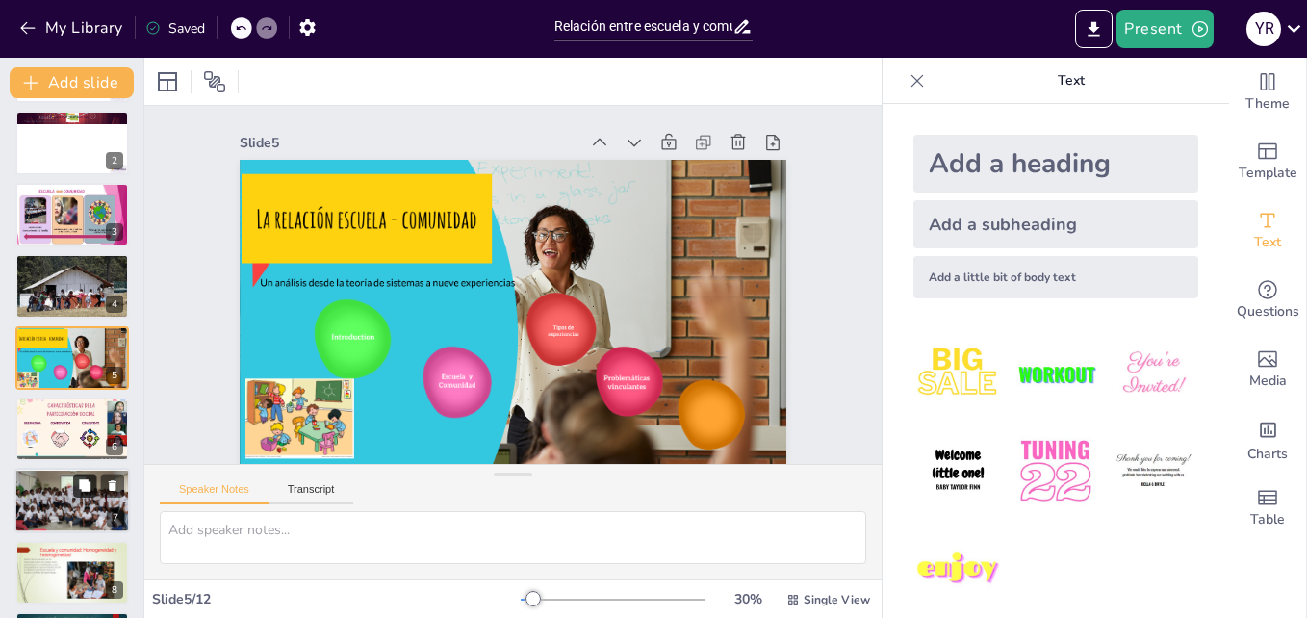
click at [74, 492] on button at bounding box center [84, 486] width 23 height 23
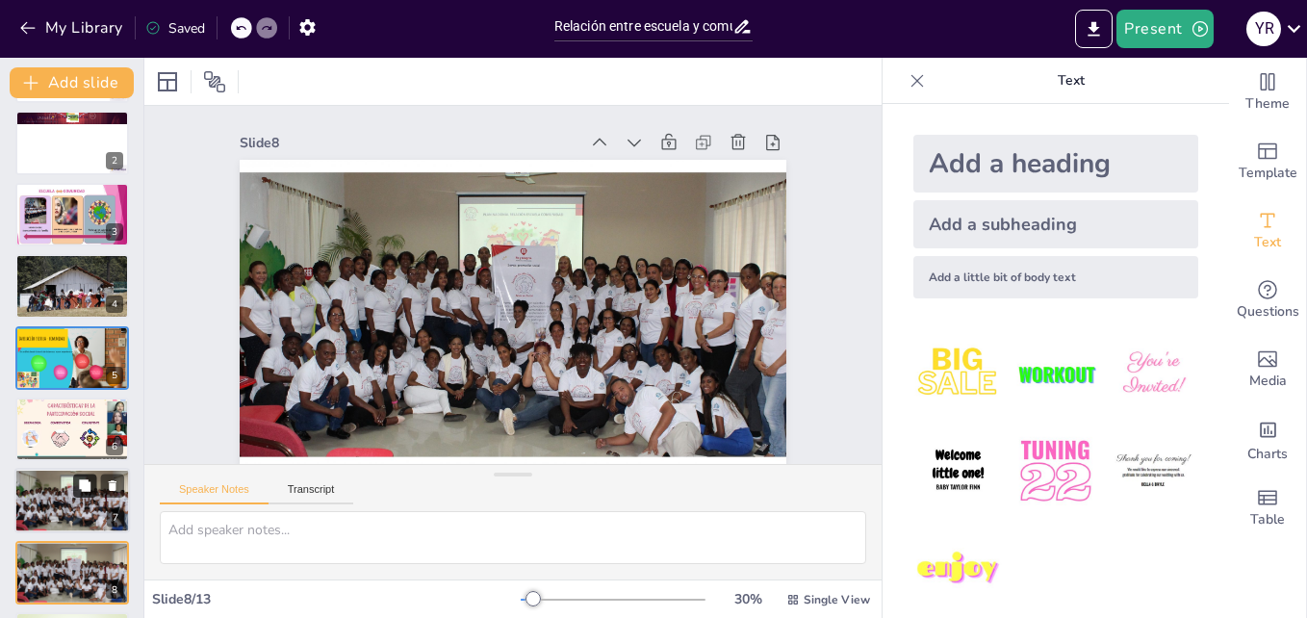
scroll to position [18, 0]
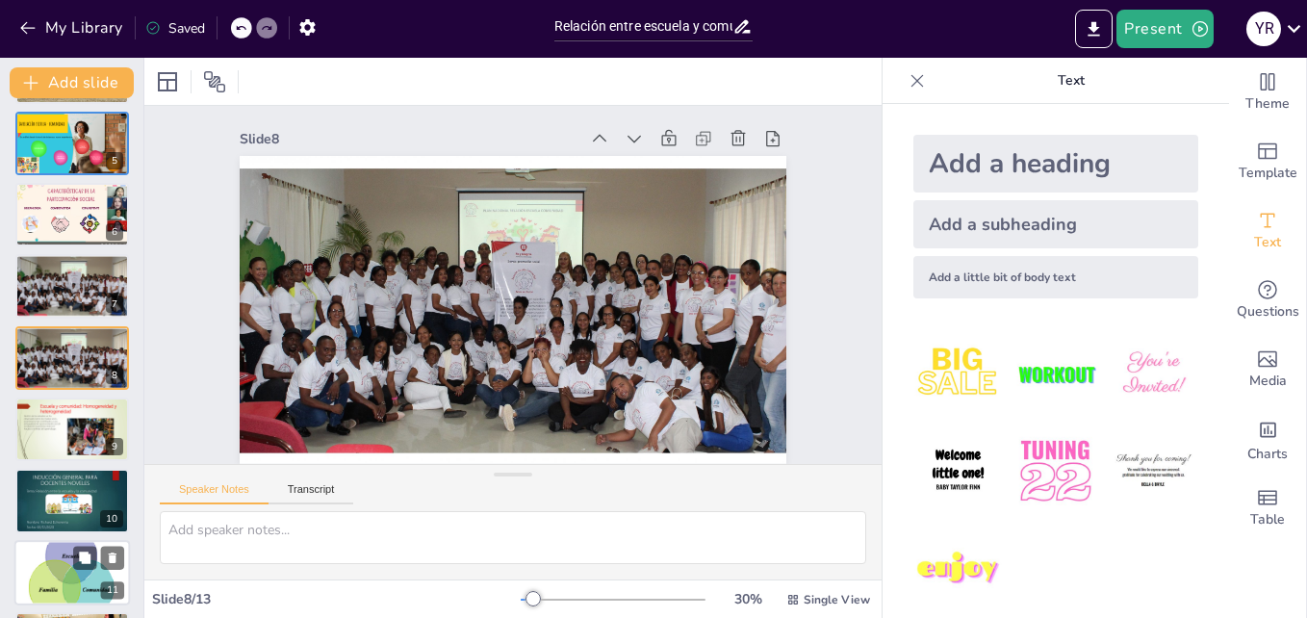
click at [73, 571] on div at bounding box center [72, 573] width 116 height 90
